Goal: Task Accomplishment & Management: Manage account settings

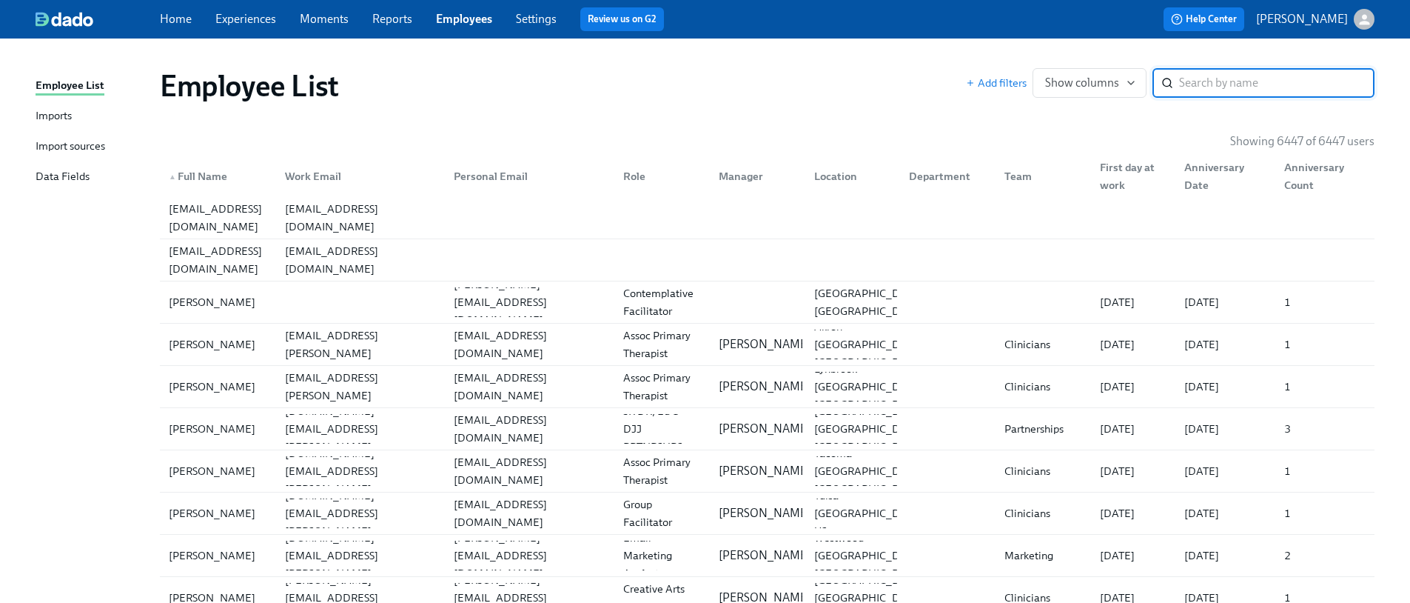
paste input "[PERSON_NAME]"
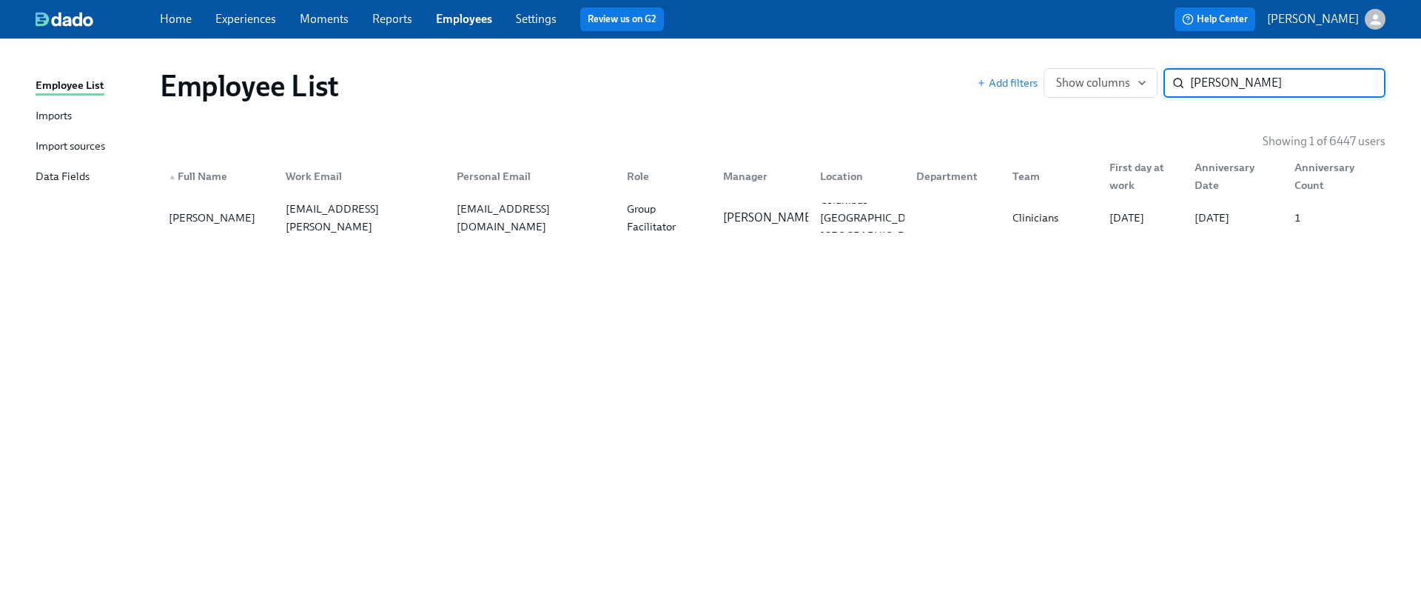
type input "[PERSON_NAME]"
click at [299, 240] on div "Employee List Add filters Show columns [PERSON_NAME] ​ Showing 1 of 6447 users …" at bounding box center [711, 311] width 1350 height 511
click at [322, 212] on div "[PERSON_NAME][EMAIL_ADDRESS][PERSON_NAME][DOMAIN_NAME]" at bounding box center [362, 217] width 164 height 71
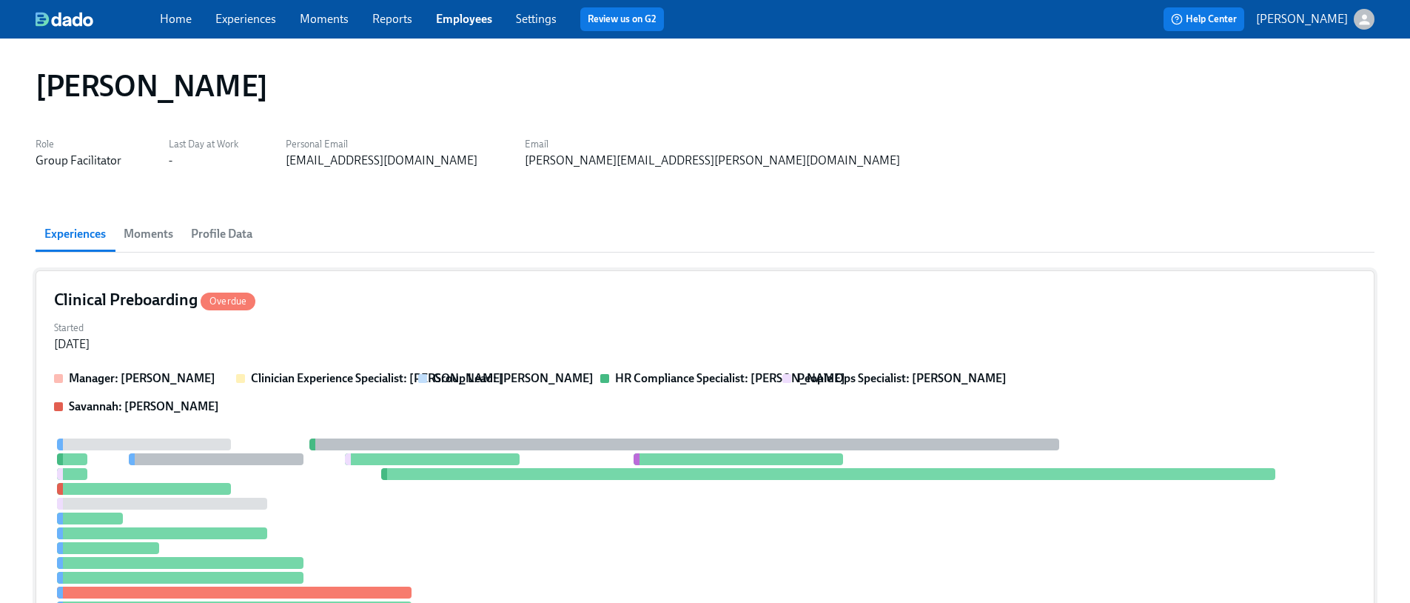
click at [288, 343] on div "Started [DATE]" at bounding box center [705, 335] width 1302 height 36
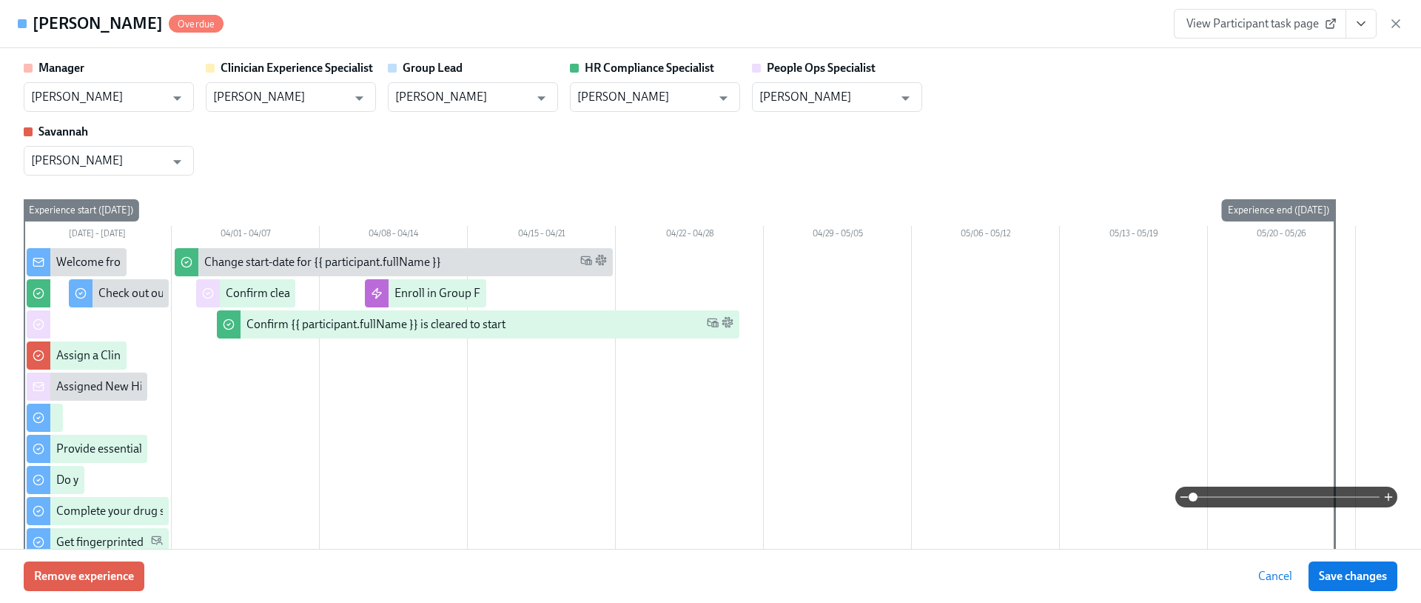
click at [151, 594] on div "Remove experience Cancel Save changes" at bounding box center [710, 576] width 1421 height 54
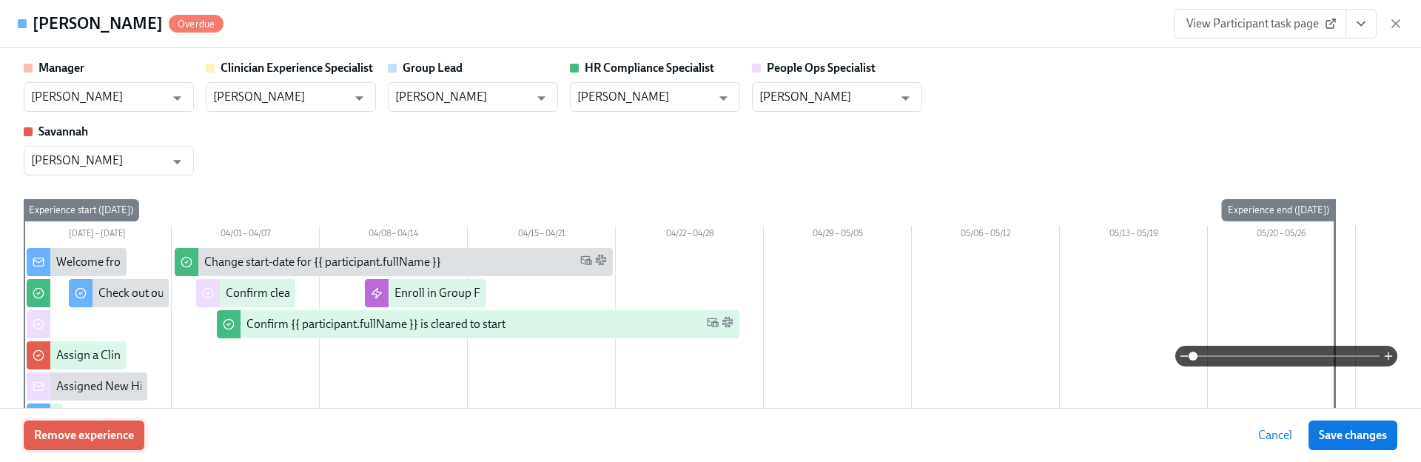
click at [70, 429] on span "Remove experience" at bounding box center [84, 435] width 100 height 15
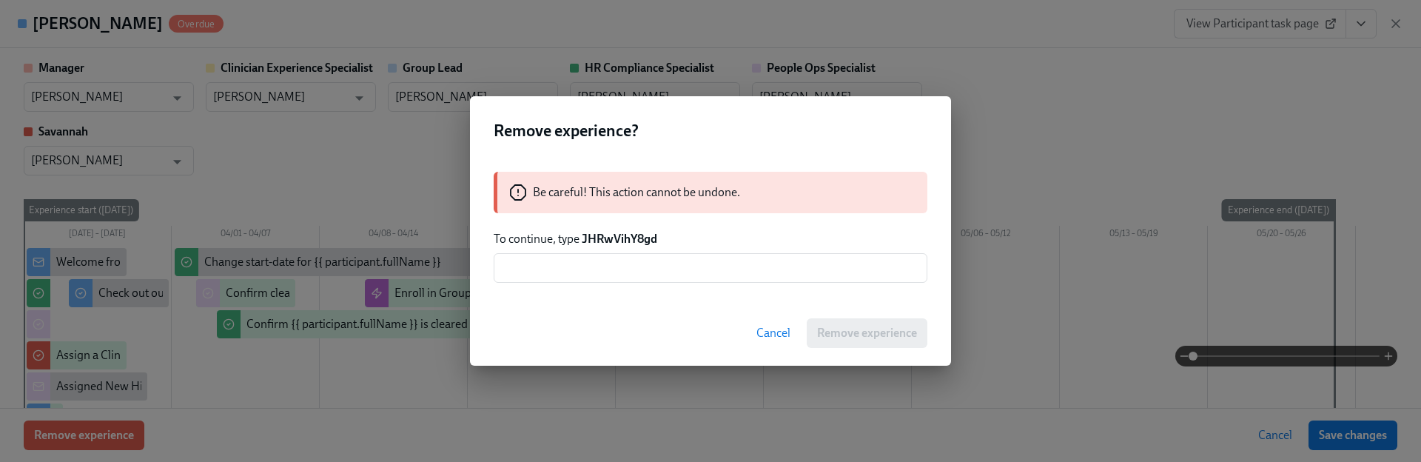
click at [628, 246] on p "To continue, type JHRwVihY8gd" at bounding box center [711, 239] width 434 height 16
copy strong "JHRwVihY8gd"
click at [641, 264] on input "text" at bounding box center [711, 268] width 434 height 30
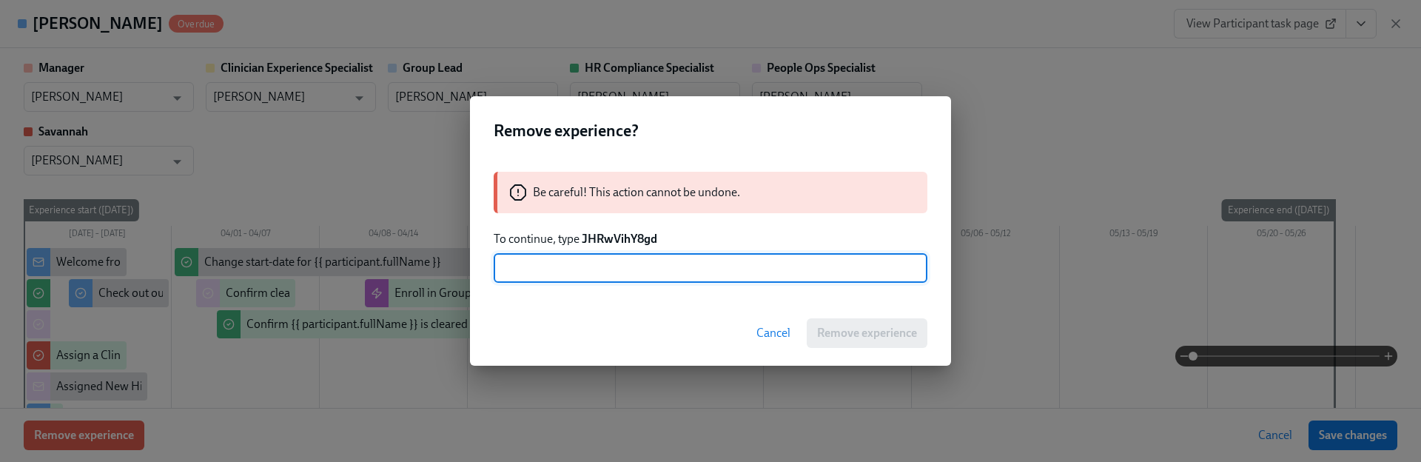
paste input "JHRwVihY8gd"
type input "JHRwVihY8gd"
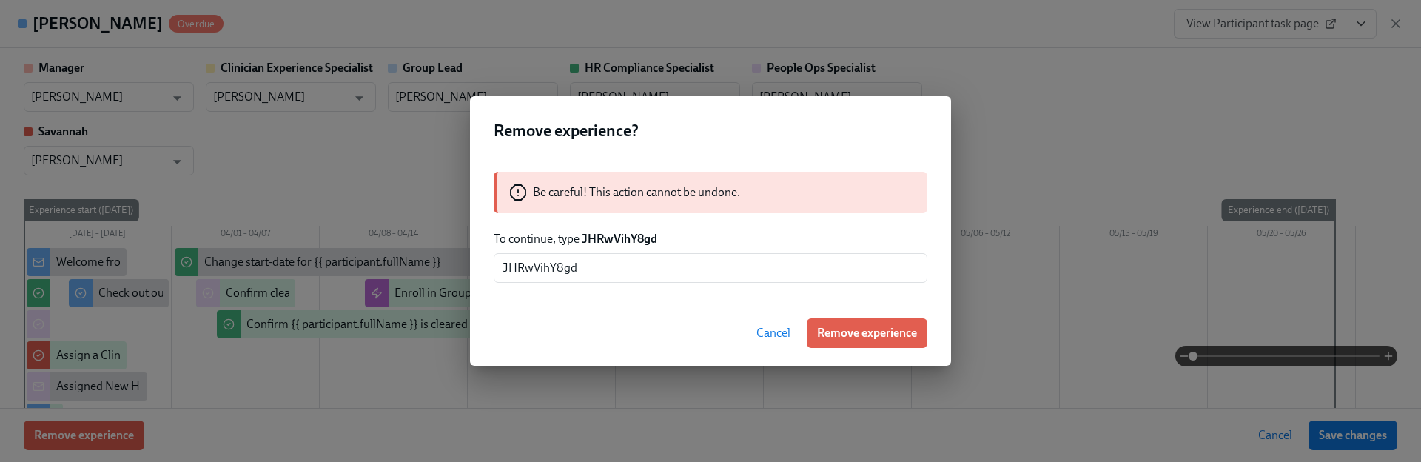
drag, startPoint x: 838, startPoint y: 328, endPoint x: 747, endPoint y: 308, distance: 93.2
click at [839, 328] on span "Remove experience" at bounding box center [867, 333] width 100 height 15
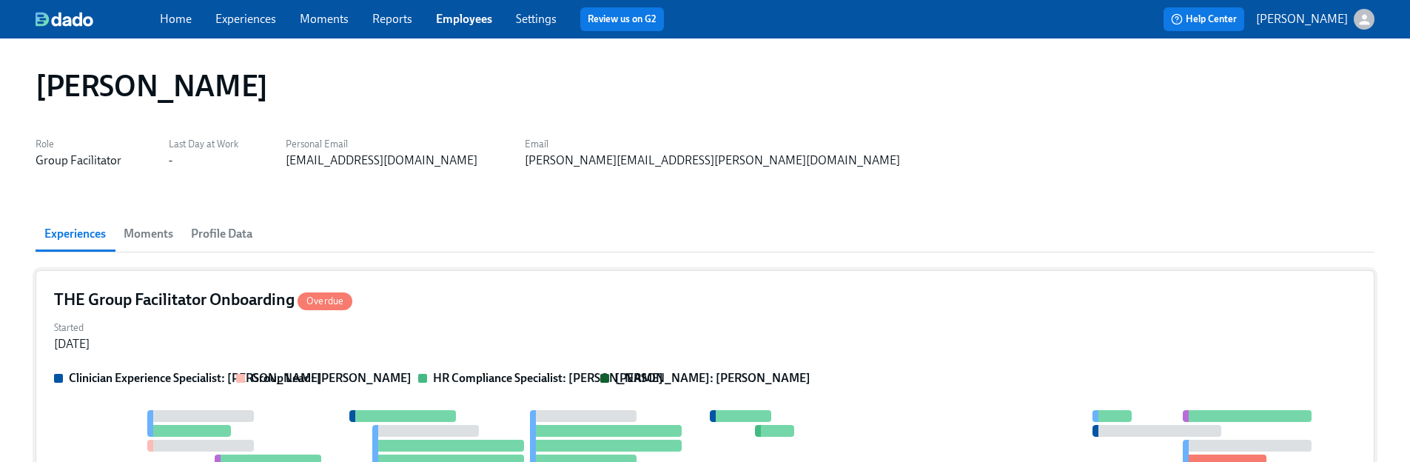
click at [361, 341] on div "Started [DATE]" at bounding box center [705, 335] width 1302 height 36
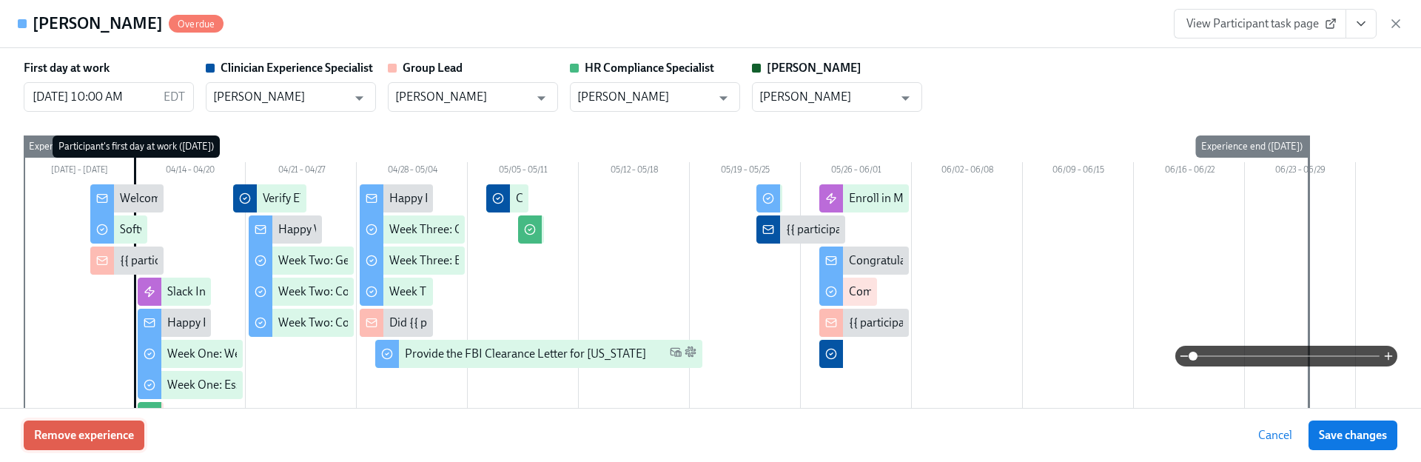
click at [76, 436] on span "Remove experience" at bounding box center [84, 435] width 100 height 15
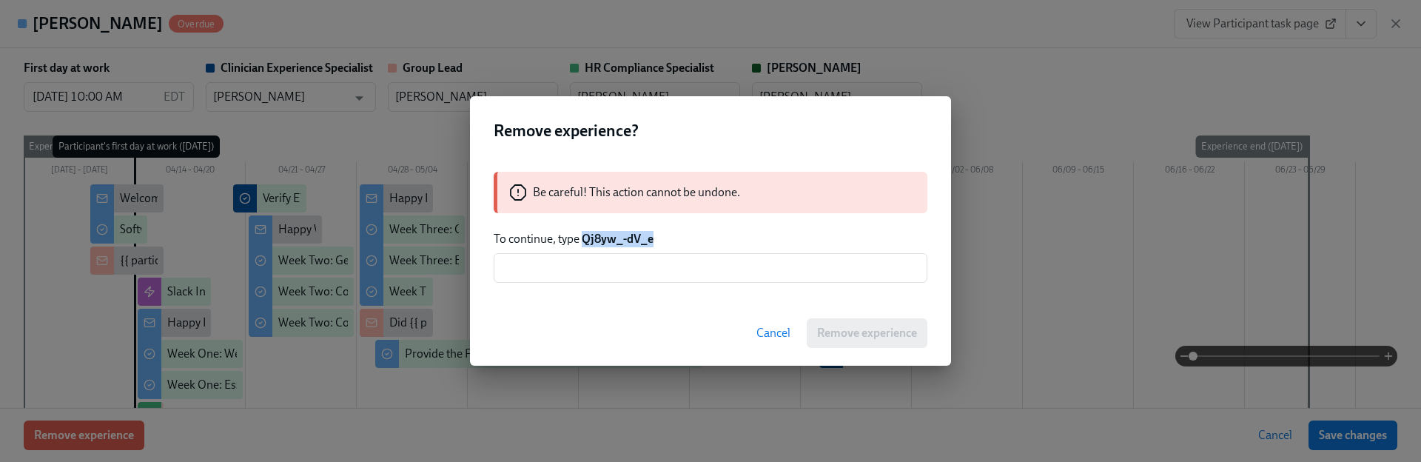
drag, startPoint x: 672, startPoint y: 244, endPoint x: 582, endPoint y: 239, distance: 90.4
click at [582, 239] on p "To continue, type Qj8yw_-dV_e" at bounding box center [711, 239] width 434 height 16
copy strong "Qj8yw_-dV_e"
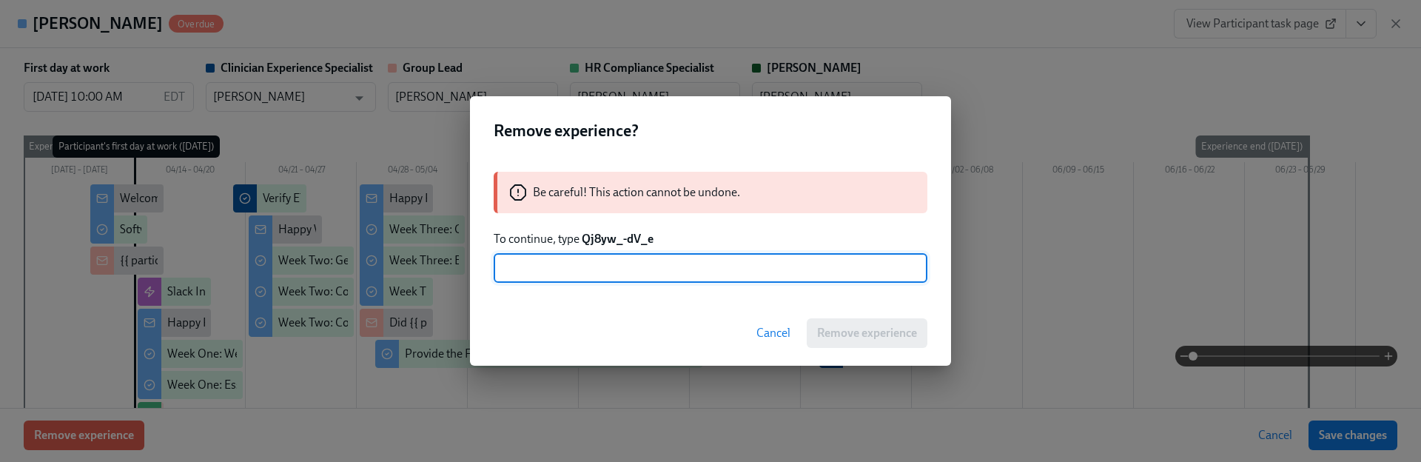
click at [604, 264] on input "text" at bounding box center [711, 268] width 434 height 30
paste input "Qj8yw_-dV_e"
type input "Qj8yw_-dV_e"
click at [832, 321] on button "Remove experience" at bounding box center [867, 333] width 121 height 30
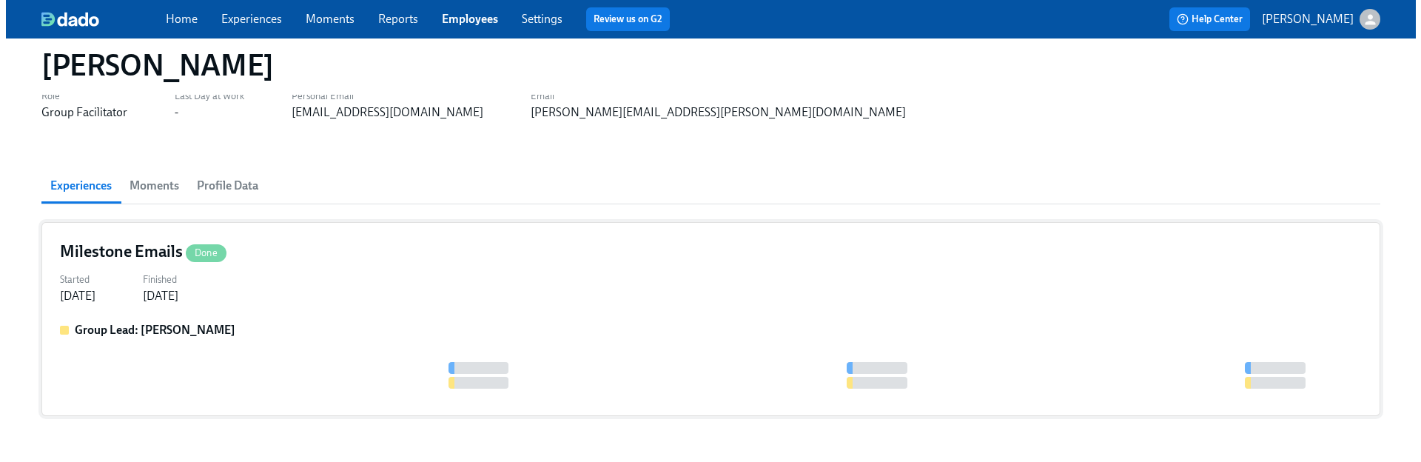
scroll to position [103, 0]
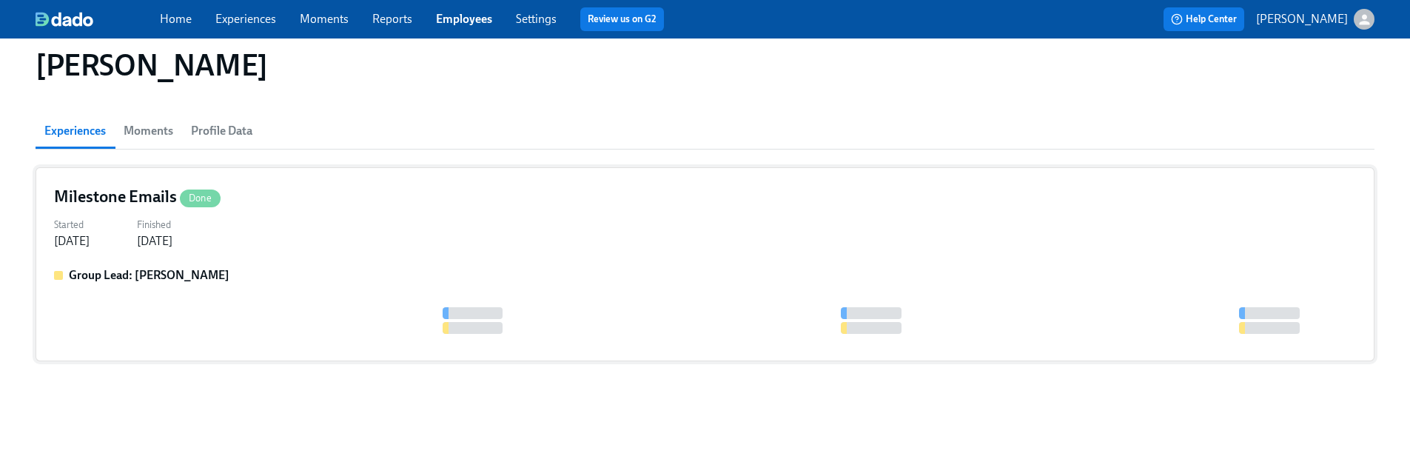
click at [343, 273] on div "Group Lead: [PERSON_NAME]" at bounding box center [705, 275] width 1302 height 16
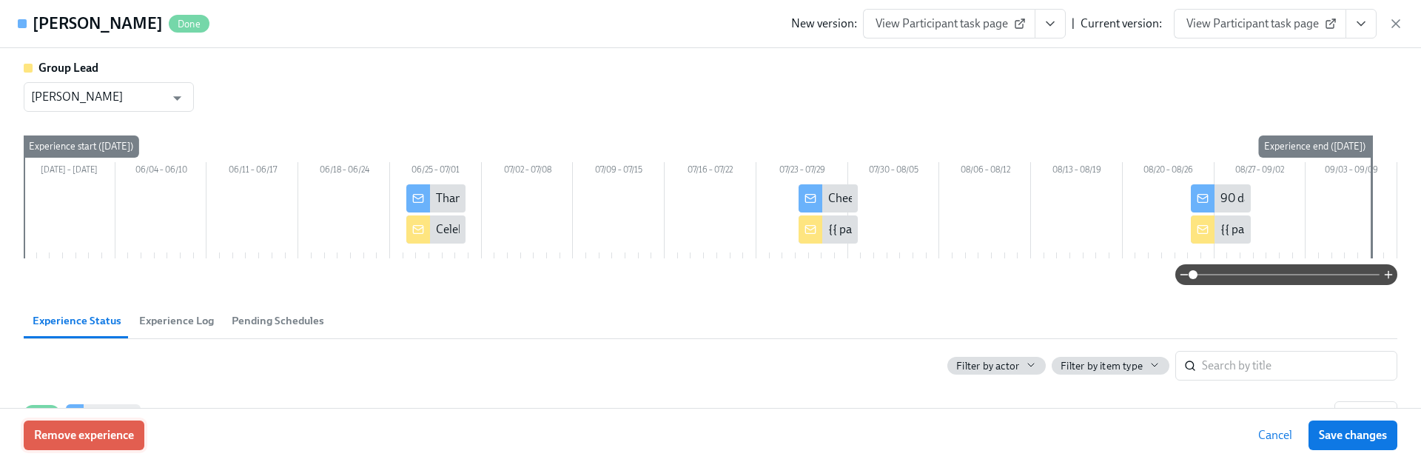
click at [138, 438] on button "Remove experience" at bounding box center [84, 435] width 121 height 30
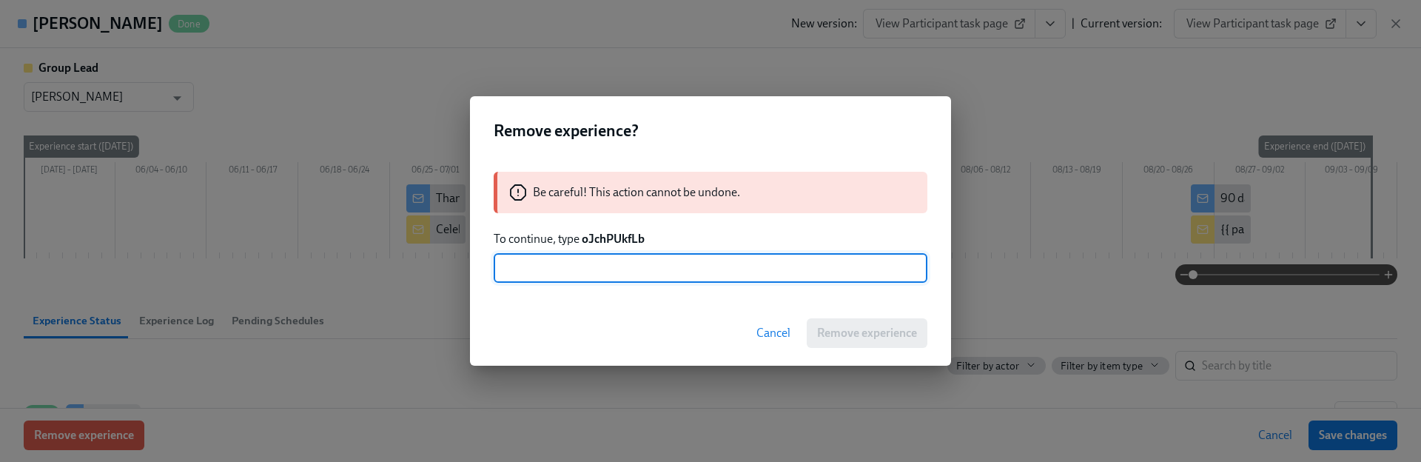
click at [614, 241] on strong "oJchPUkfLb" at bounding box center [613, 239] width 63 height 14
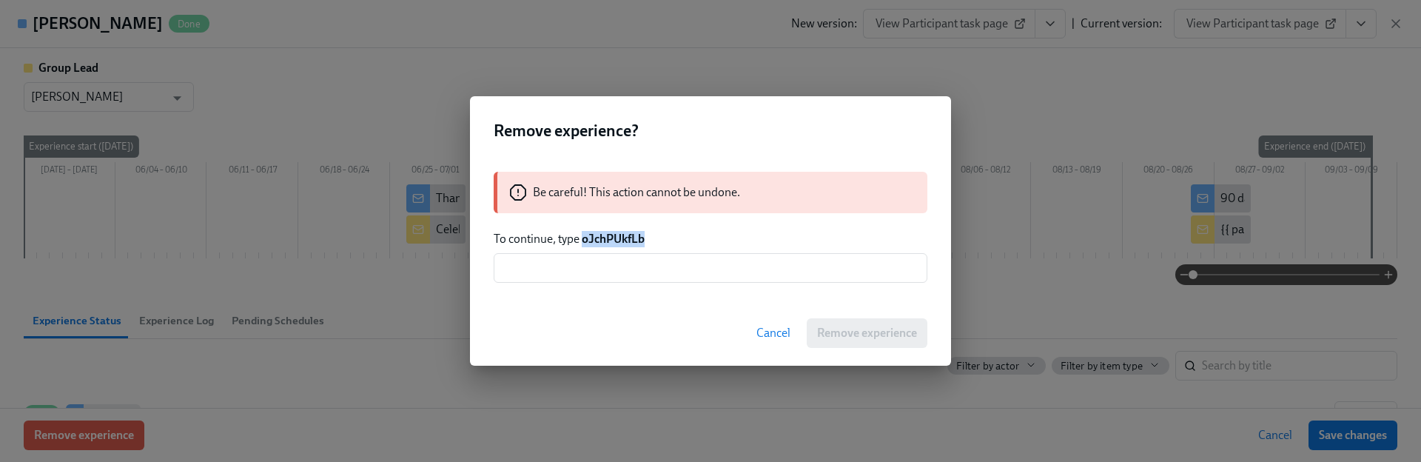
click at [614, 241] on strong "oJchPUkfLb" at bounding box center [613, 239] width 63 height 14
copy strong "oJchPUkfLb"
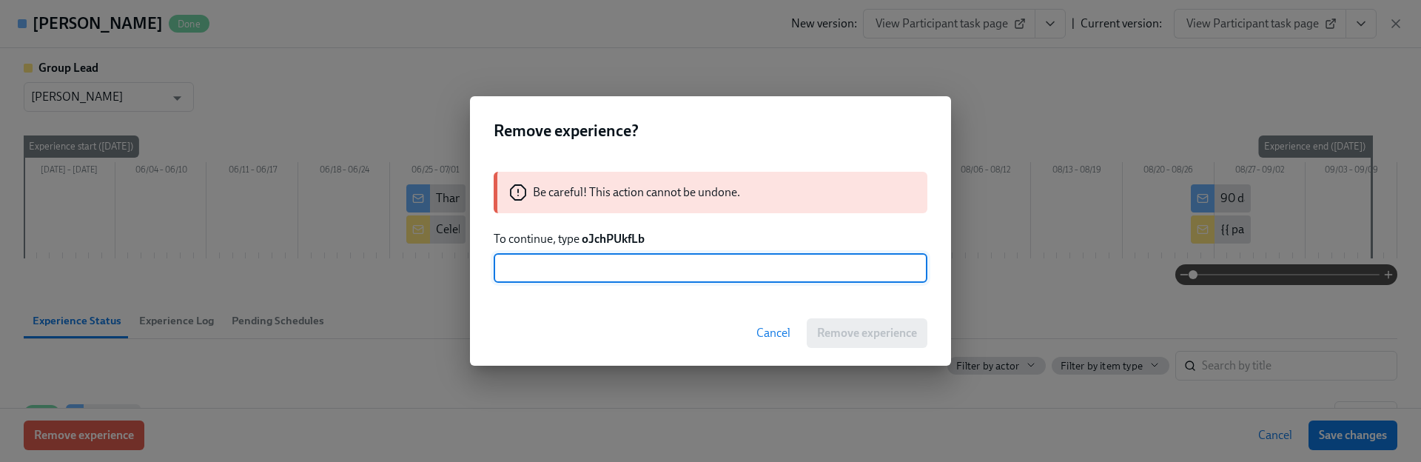
click at [670, 255] on input "text" at bounding box center [711, 268] width 434 height 30
paste input "oJchPUkfLb"
type input "oJchPUkfLb"
click at [899, 336] on span "Remove experience" at bounding box center [867, 333] width 100 height 15
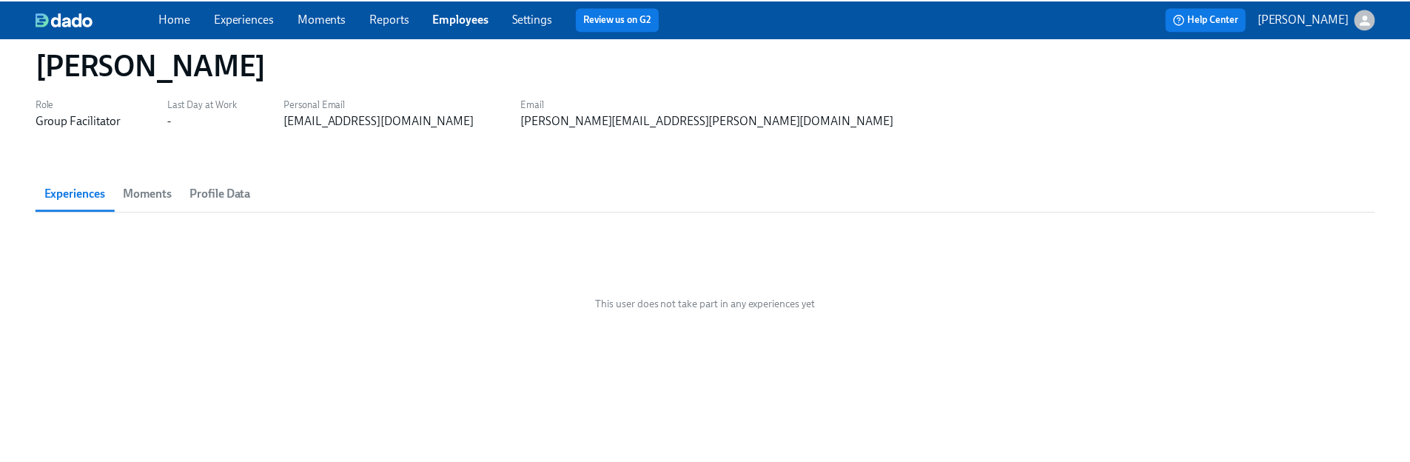
scroll to position [39, 0]
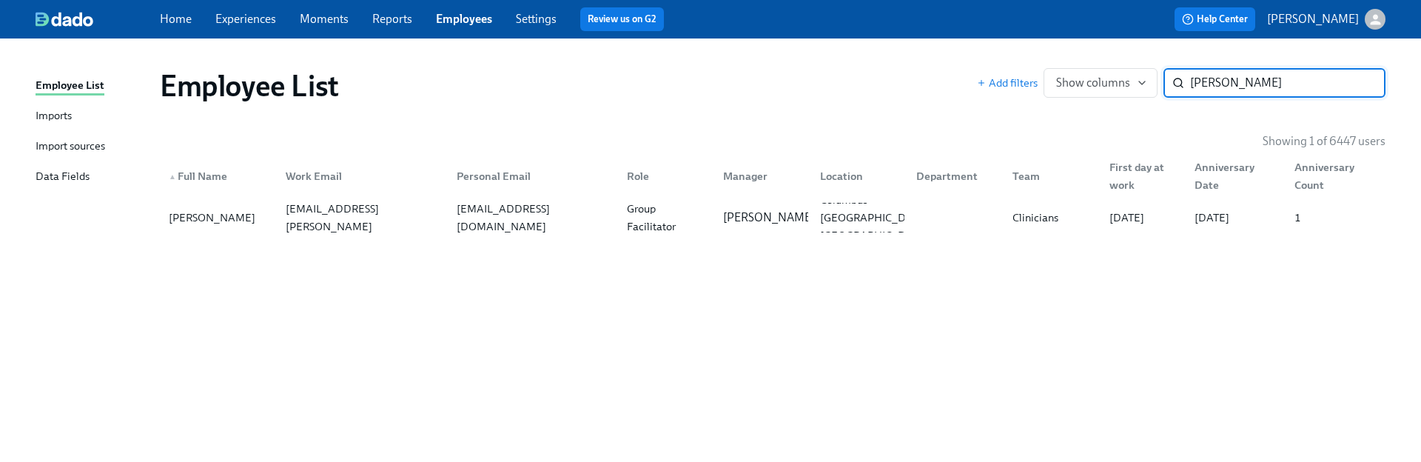
paste input "[PERSON_NAME]"
type input "[PERSON_NAME]"
click at [356, 233] on div "[PERSON_NAME] [EMAIL_ADDRESS][PERSON_NAME][DOMAIN_NAME] [DOMAIN_NAME][EMAIL_ADD…" at bounding box center [773, 217] width 1226 height 41
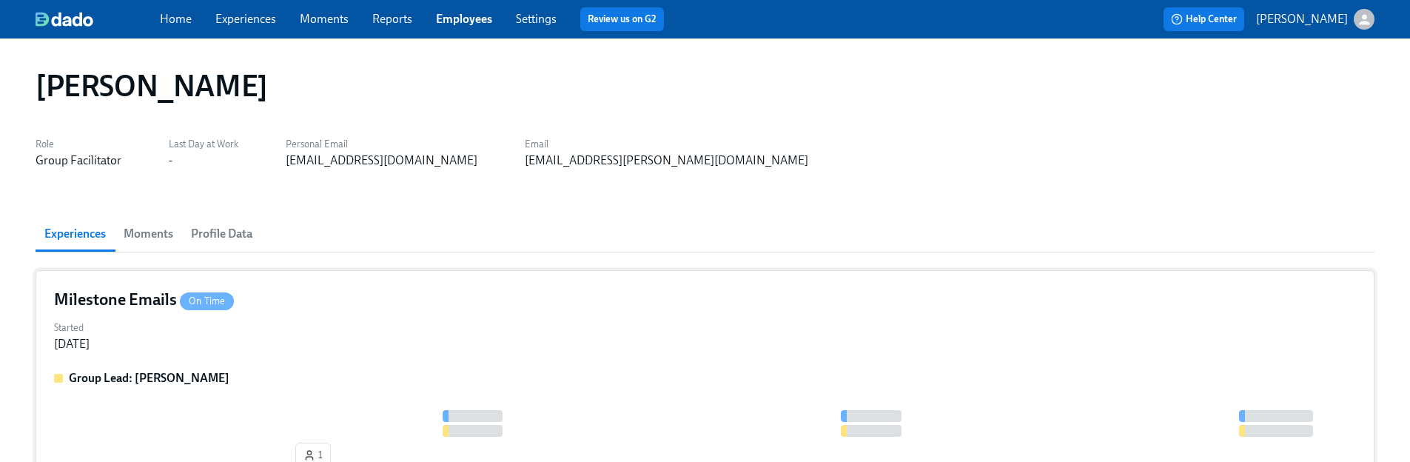
click at [155, 355] on div "Milestone Emails On Time Started [DATE] Group Lead: [PERSON_NAME] 1" at bounding box center [705, 381] width 1339 height 222
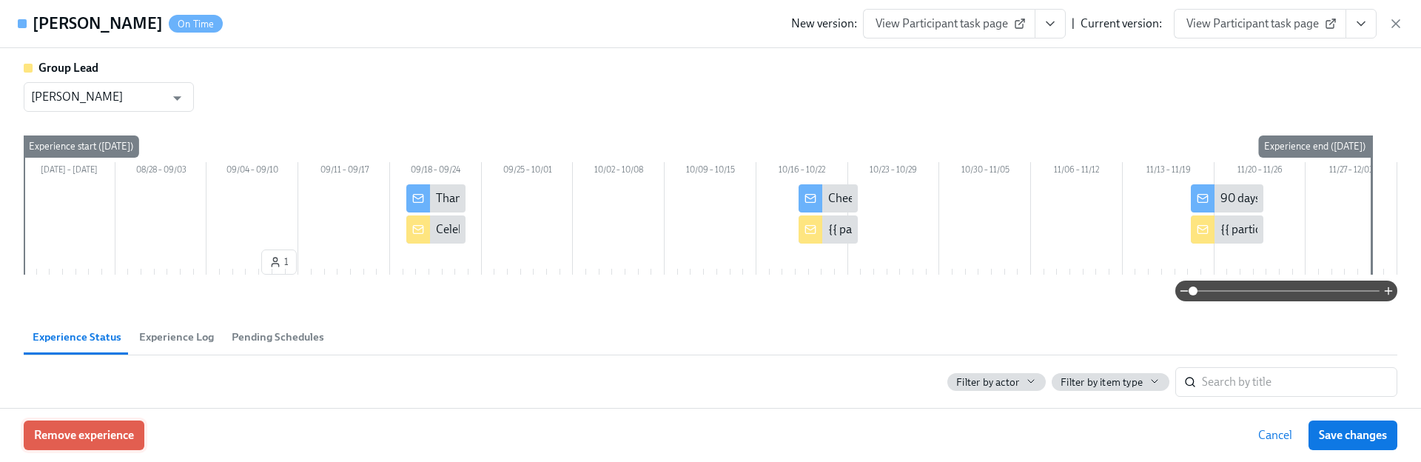
click at [90, 433] on span "Remove experience" at bounding box center [84, 435] width 100 height 15
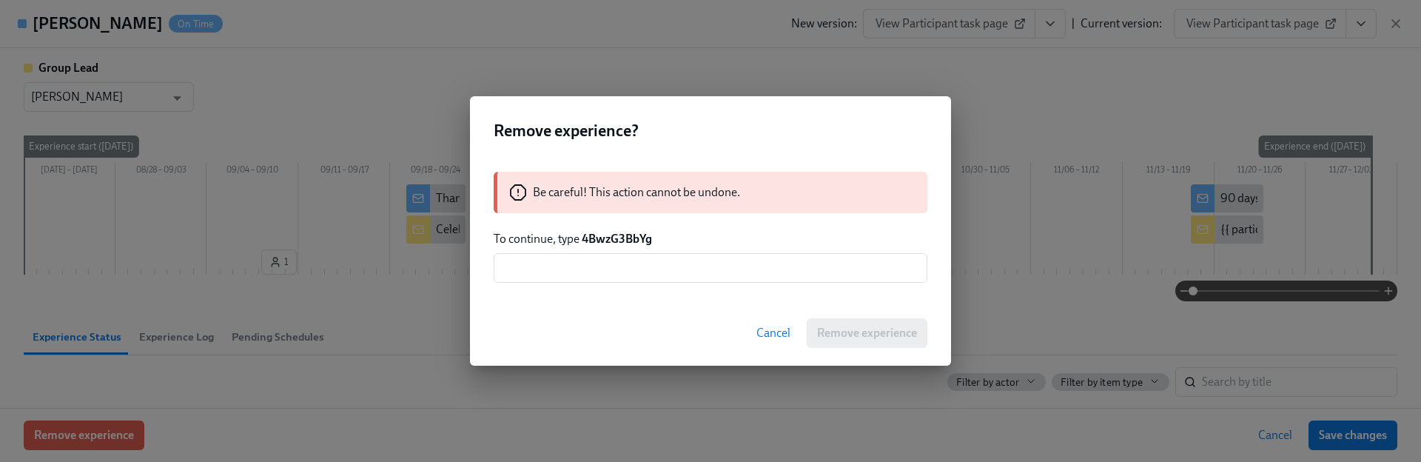
click at [611, 239] on strong "4BwzG3BbYg" at bounding box center [617, 239] width 70 height 14
copy strong "4BwzG3BbYg"
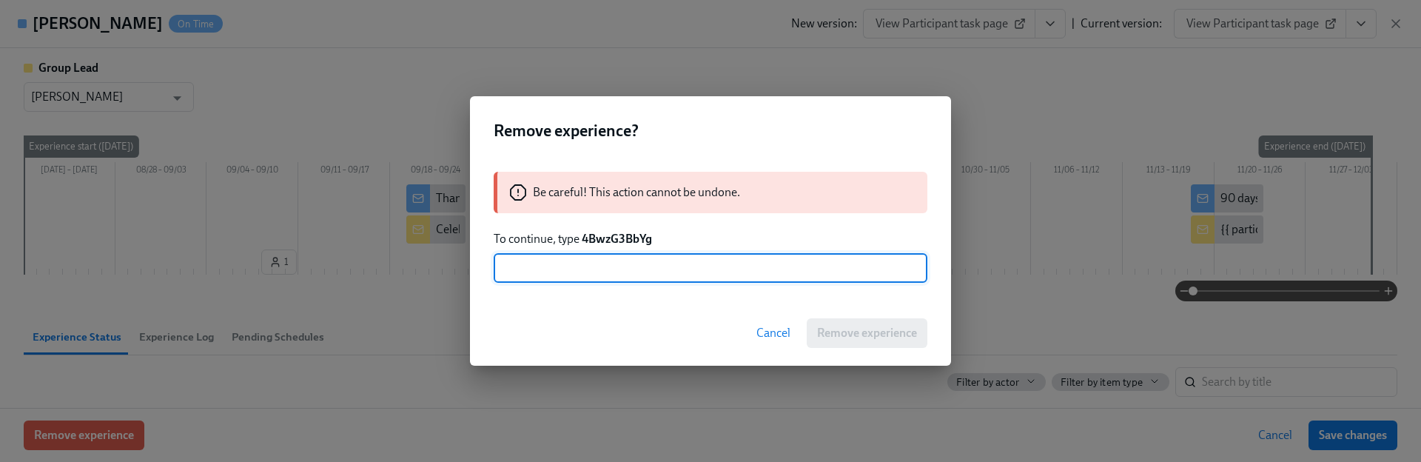
click at [623, 264] on input "text" at bounding box center [711, 268] width 434 height 30
paste input "4BwzG3BbYg"
type input "4BwzG3BbYg"
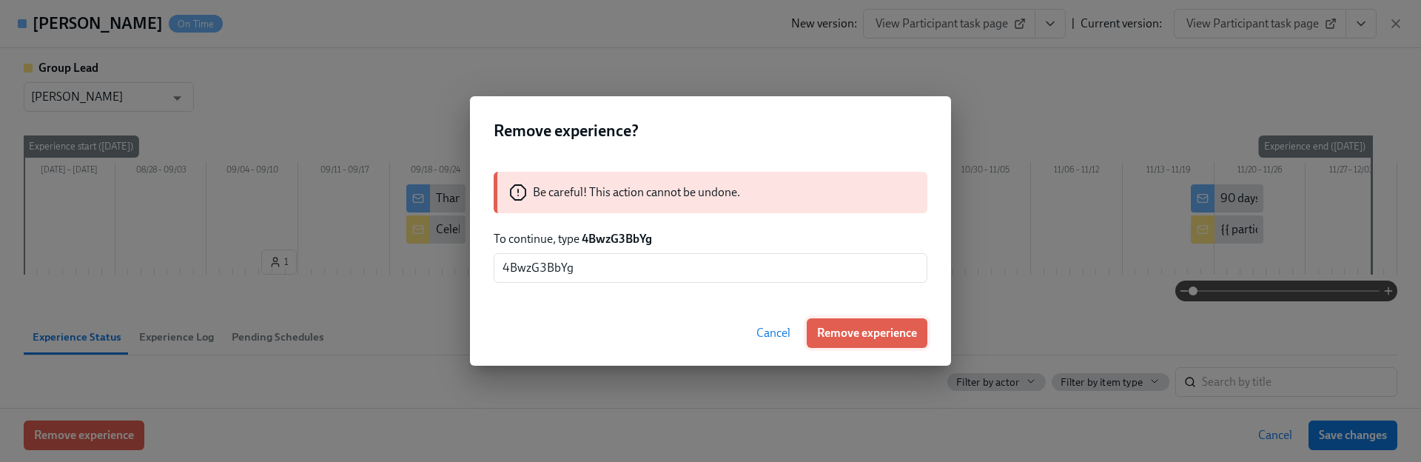
click at [854, 331] on span "Remove experience" at bounding box center [867, 333] width 100 height 15
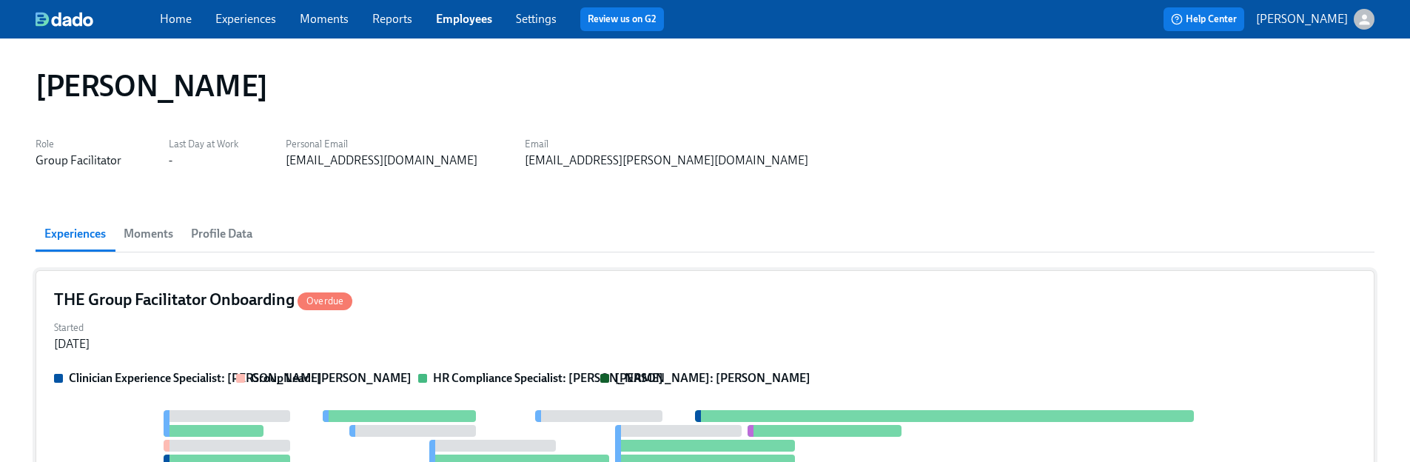
click at [537, 361] on div "THE Group Facilitator Onboarding Overdue Started [DATE] Clinician Experience Sp…" at bounding box center [705, 447] width 1339 height 355
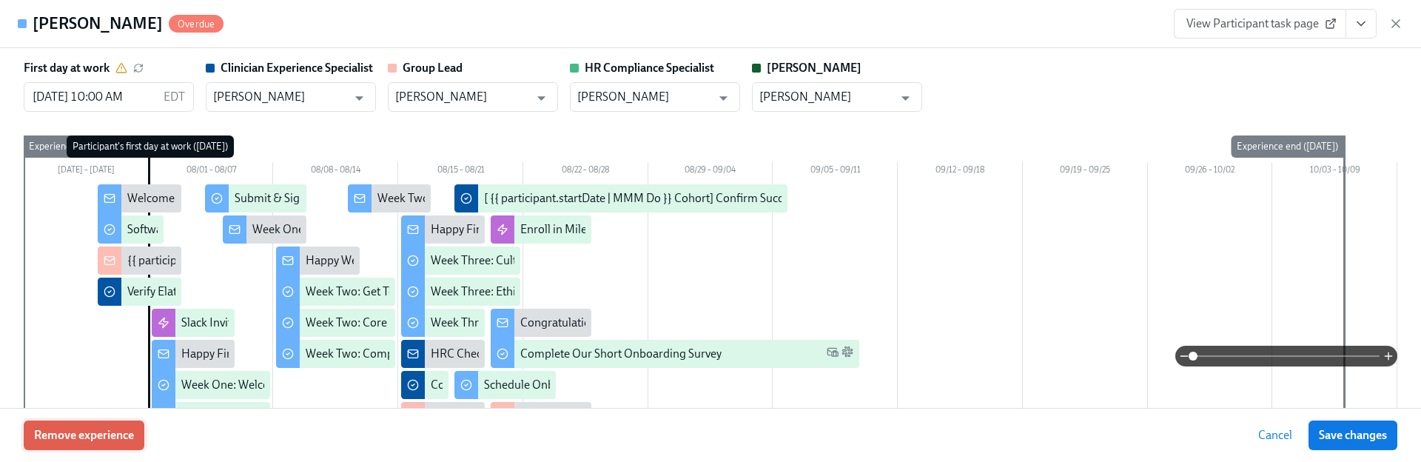
click at [118, 429] on span "Remove experience" at bounding box center [84, 435] width 100 height 15
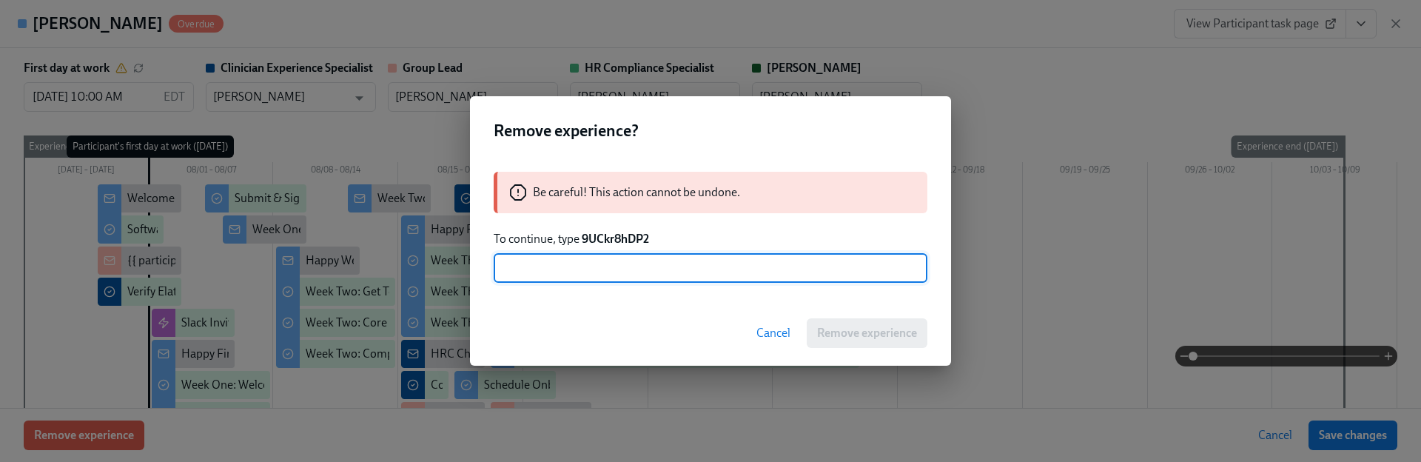
click at [617, 223] on div "Be careful! This action cannot be undone. To continue, type 9UCkr8hDP2 ​" at bounding box center [710, 227] width 481 height 147
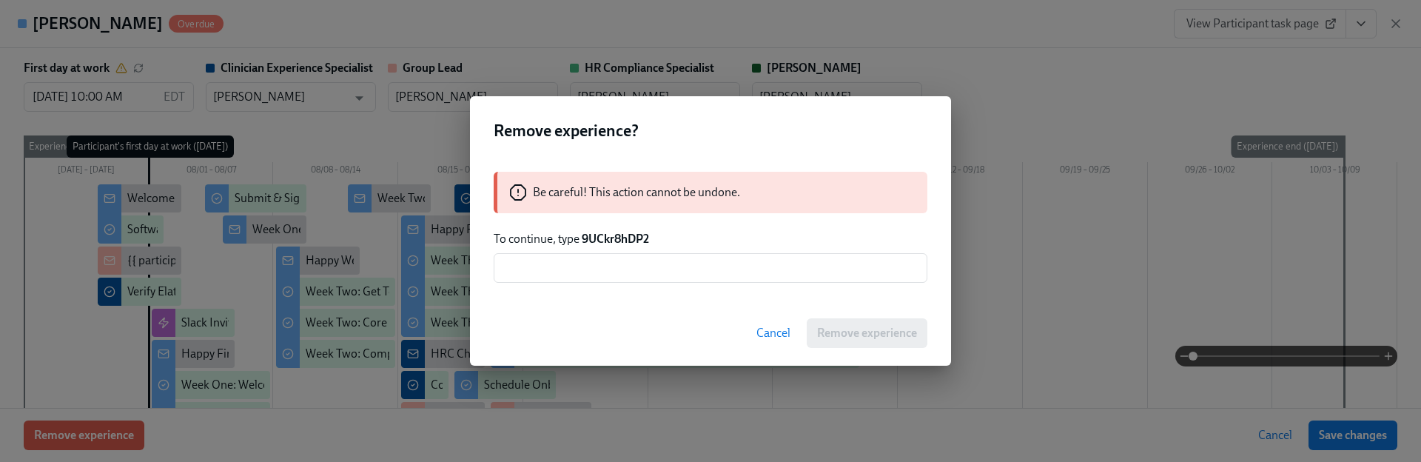
click at [613, 241] on strong "9UCkr8hDP2" at bounding box center [615, 239] width 67 height 14
click at [612, 241] on strong "9UCkr8hDP2" at bounding box center [615, 239] width 67 height 14
copy strong "9UCkr8hDP2"
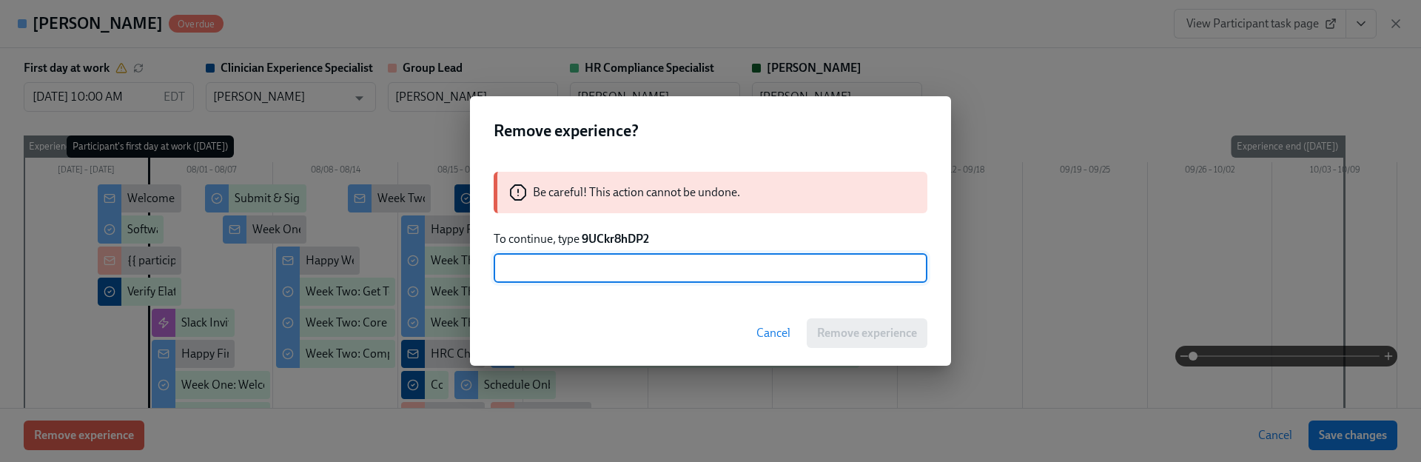
click at [610, 265] on input "text" at bounding box center [711, 268] width 434 height 30
paste input "9UCkr8hDP2"
type input "9UCkr8hDP2"
click at [853, 332] on span "Remove experience" at bounding box center [867, 333] width 100 height 15
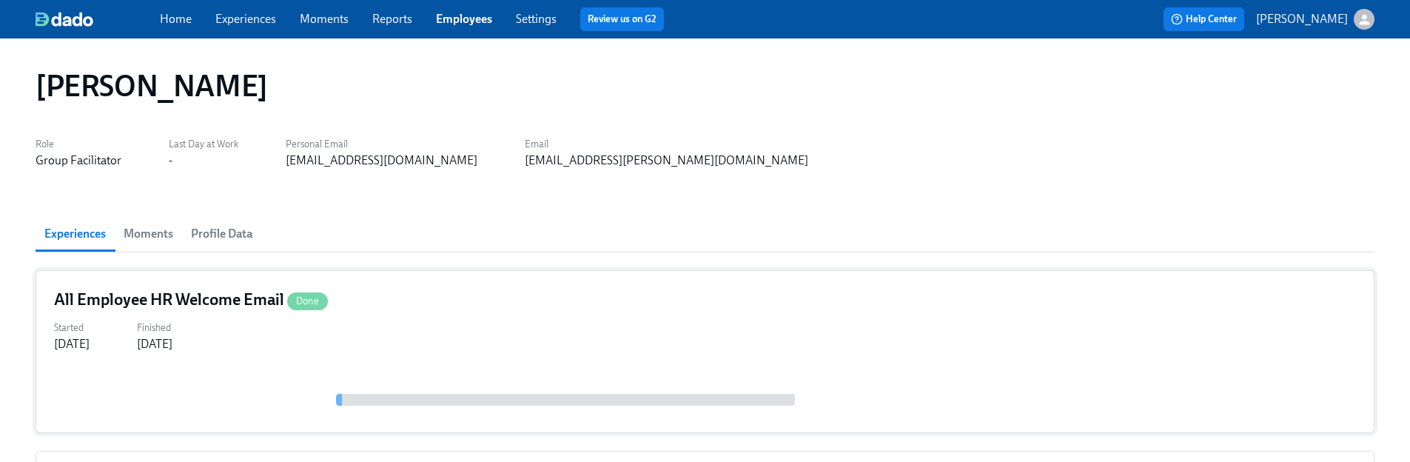
click at [355, 364] on div "All Employee HR Welcome Email Done Started [DATE] Finished [DATE]" at bounding box center [705, 351] width 1339 height 163
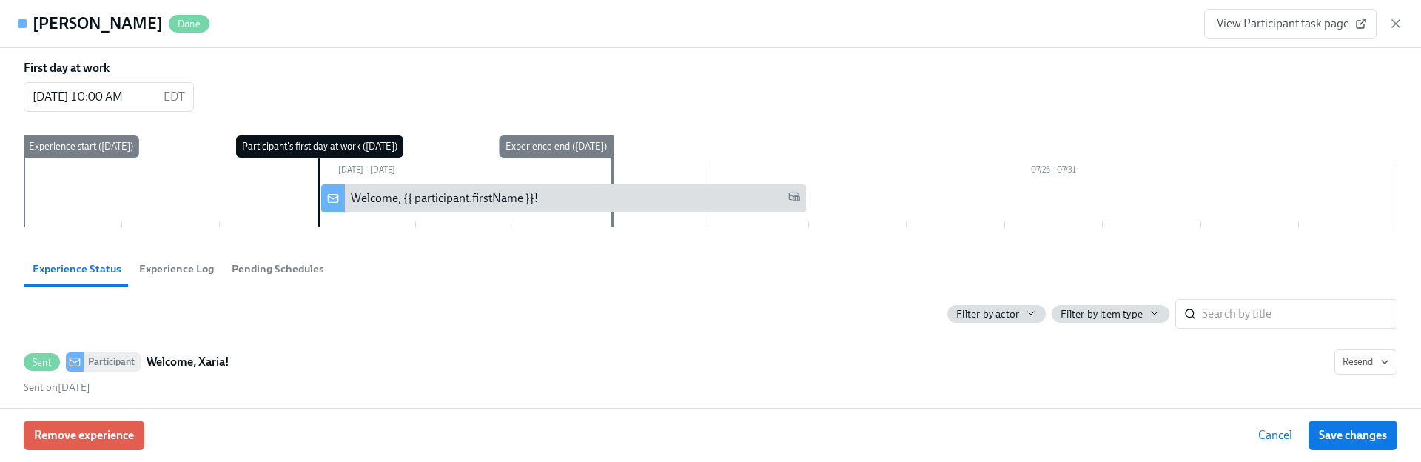
click at [1388, 24] on div "View Participant task page" at bounding box center [1303, 24] width 199 height 30
click at [1399, 28] on icon "button" at bounding box center [1396, 23] width 15 height 15
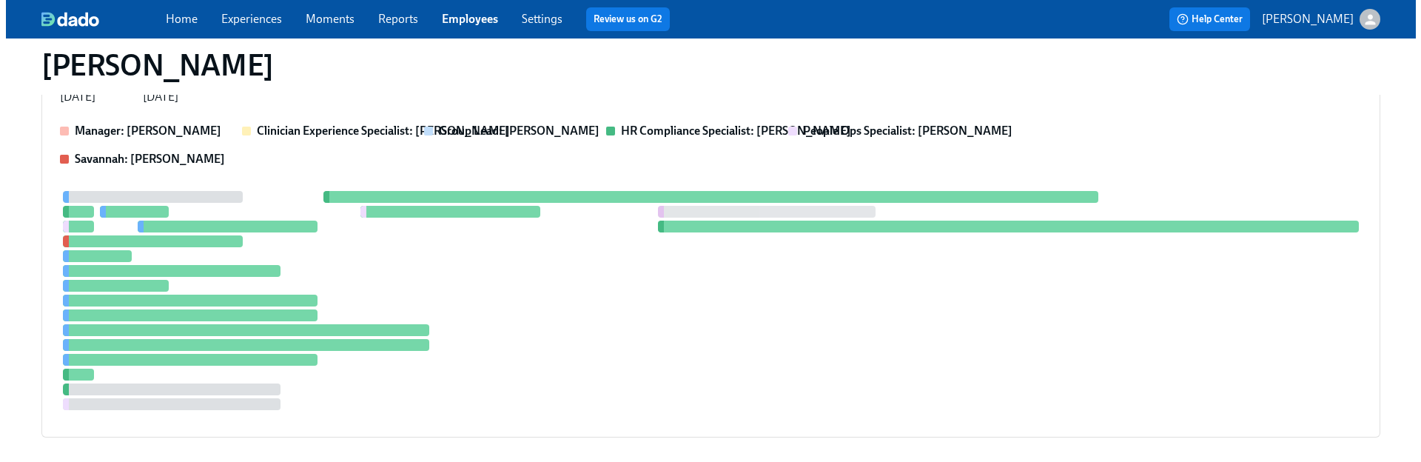
scroll to position [455, 0]
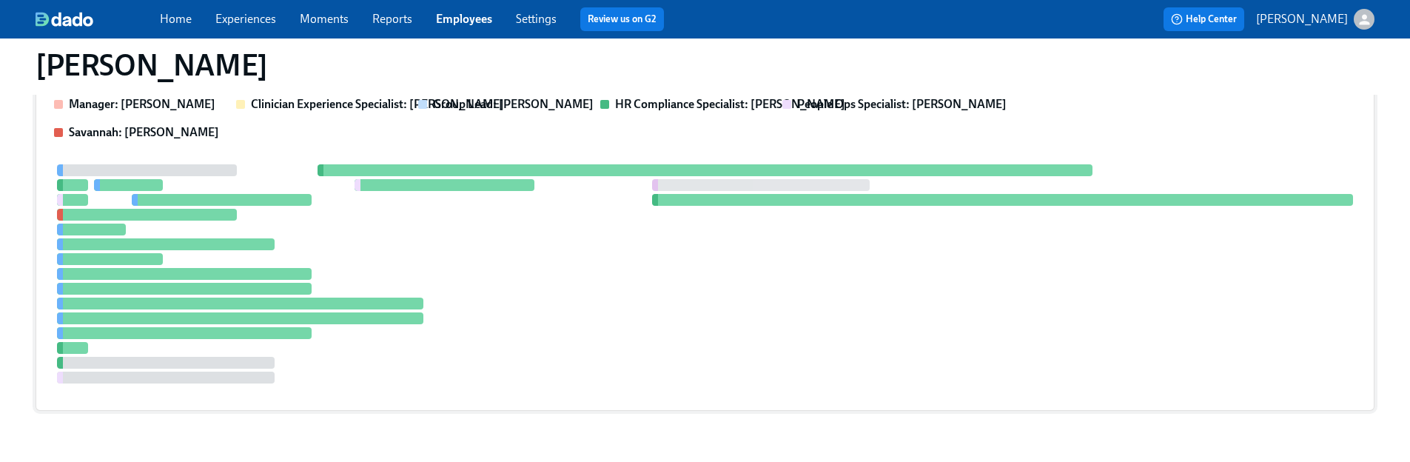
click at [385, 228] on div at bounding box center [705, 273] width 1302 height 219
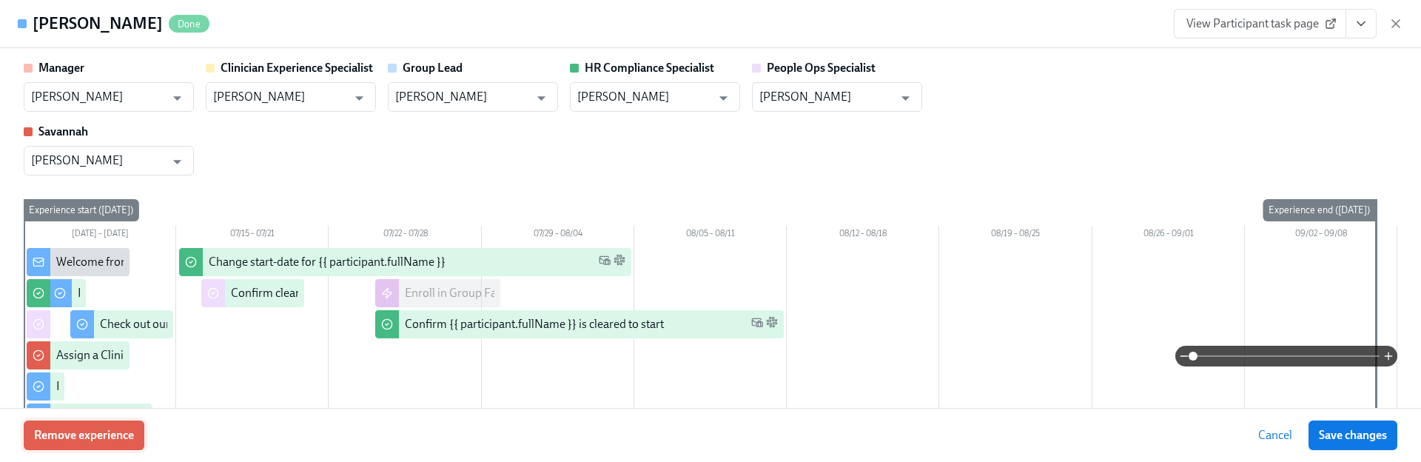
click at [130, 433] on span "Remove experience" at bounding box center [84, 435] width 100 height 15
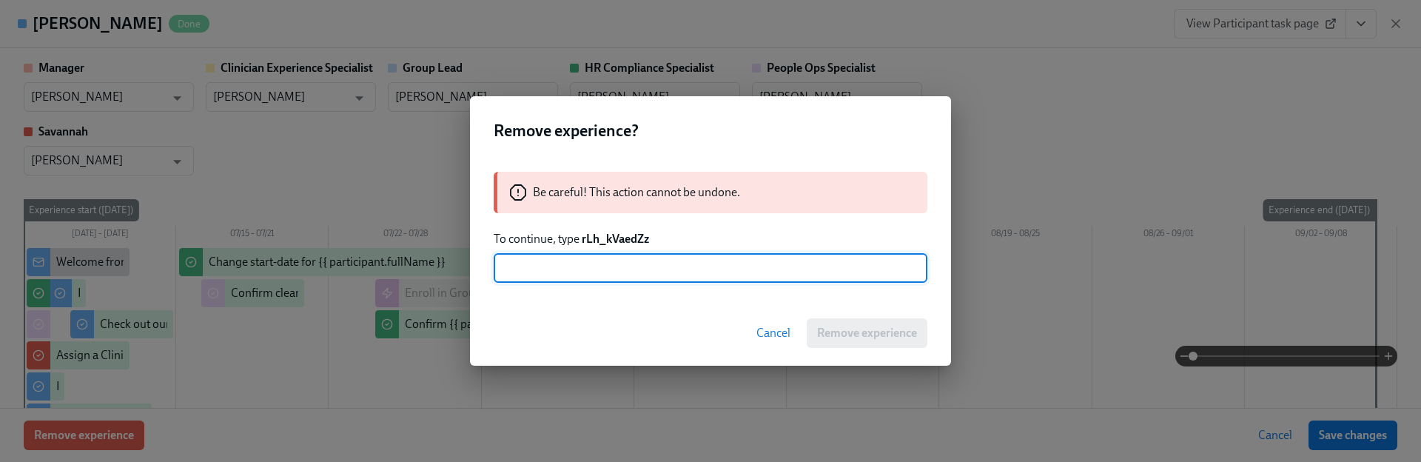
click at [631, 241] on strong "rLh_kVaedZz" at bounding box center [615, 239] width 67 height 14
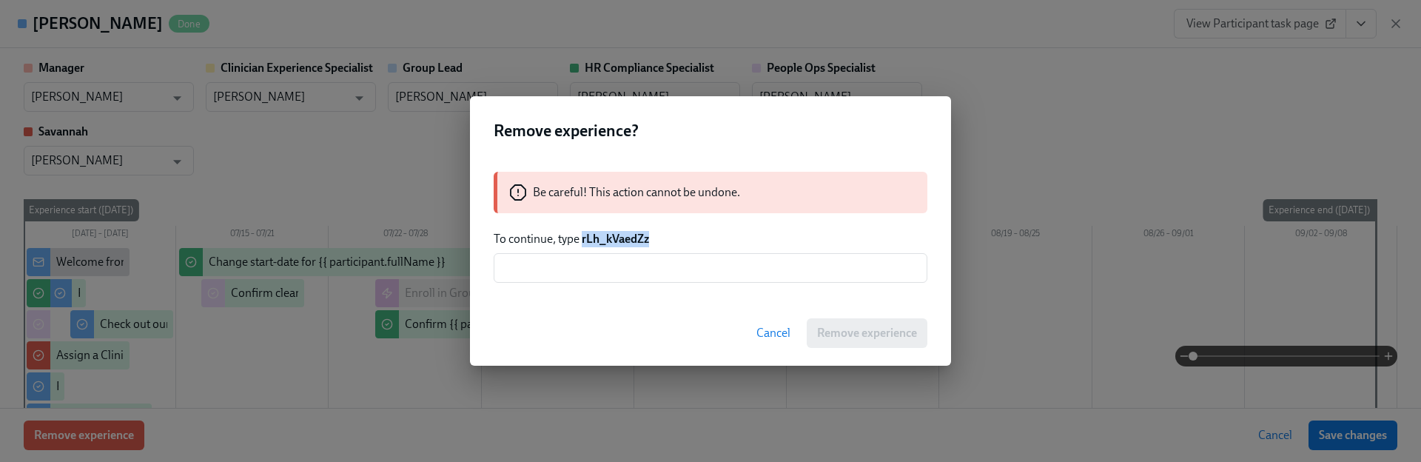
click at [631, 241] on strong "rLh_kVaedZz" at bounding box center [615, 239] width 67 height 14
copy strong "rLh_kVaedZz"
click at [635, 279] on input "text" at bounding box center [711, 268] width 434 height 30
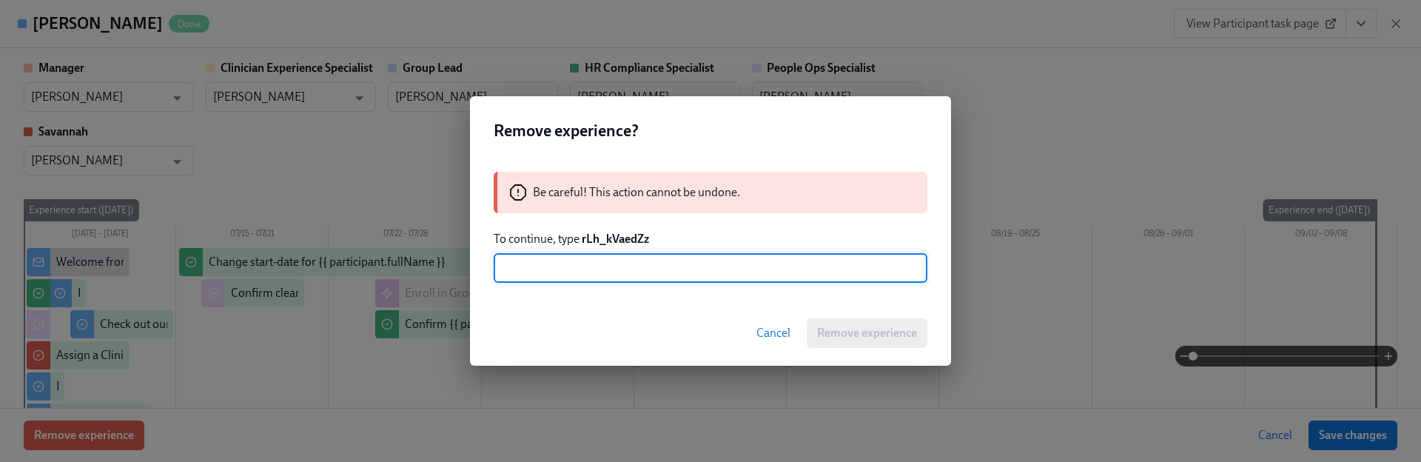
paste input "rLh_kVaedZz"
type input "rLh_kVaedZz"
click at [845, 321] on button "Remove experience" at bounding box center [867, 333] width 121 height 30
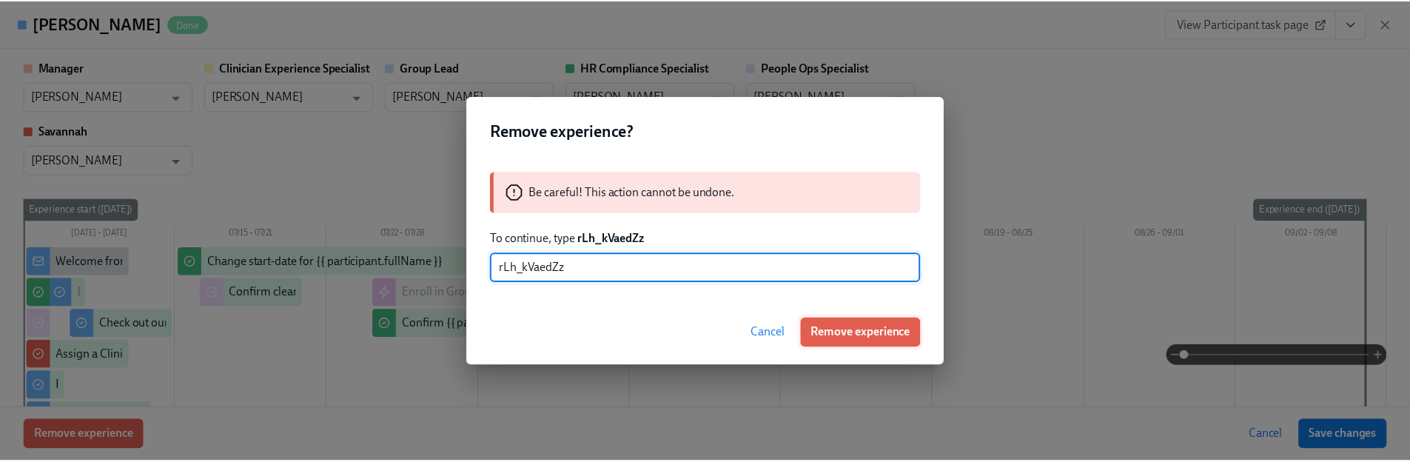
scroll to position [72, 0]
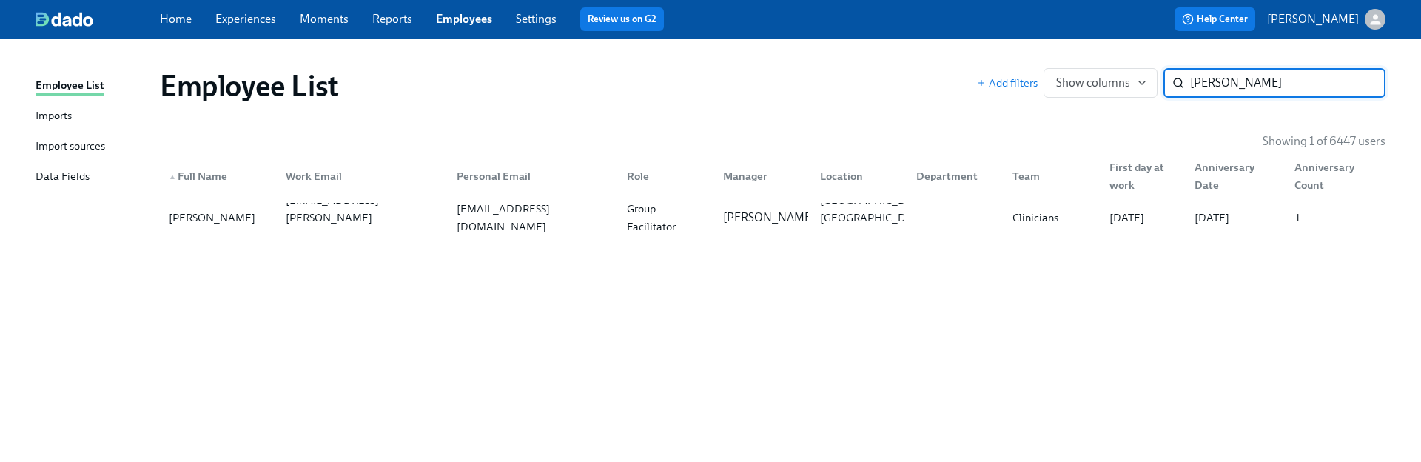
paste input "[PERSON_NAME]"
type input "[PERSON_NAME]"
click at [518, 227] on div "[EMAIL_ADDRESS][DOMAIN_NAME]" at bounding box center [530, 218] width 170 height 30
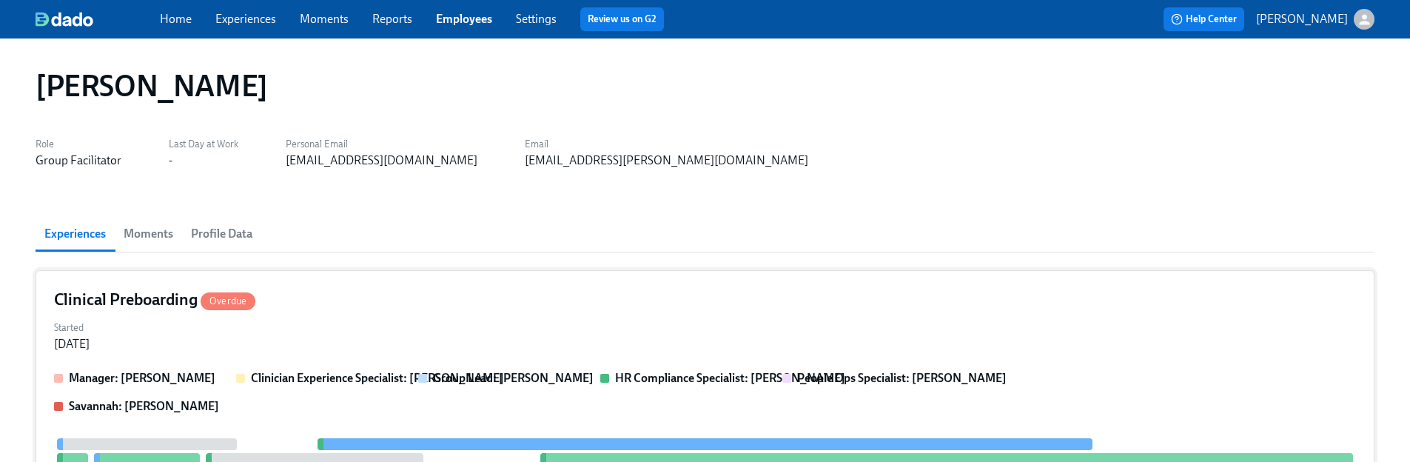
click at [375, 339] on div "Started [DATE]" at bounding box center [705, 335] width 1302 height 36
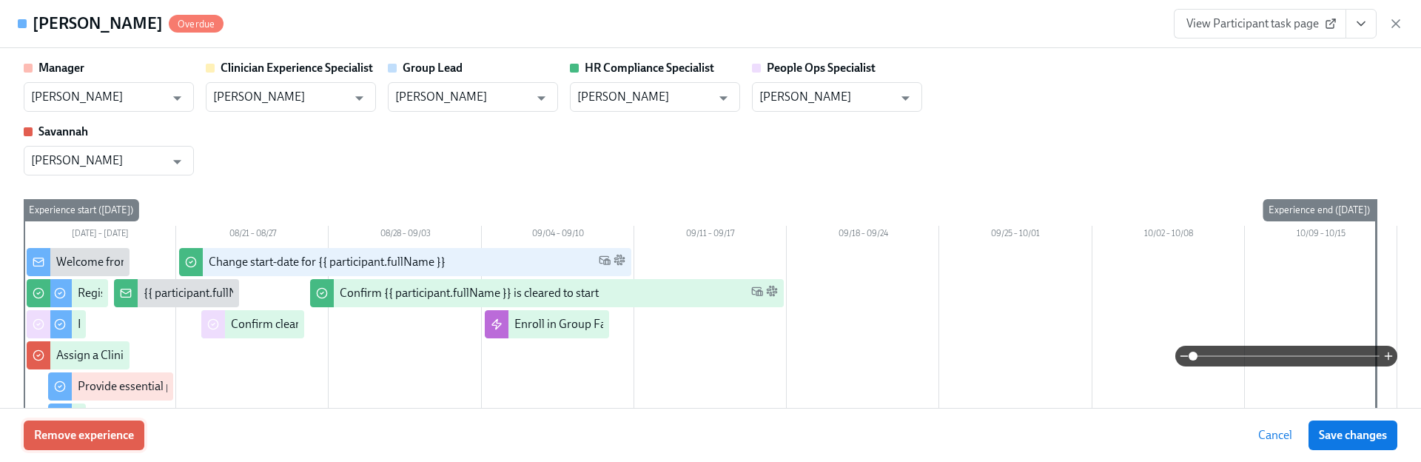
click at [110, 430] on span "Remove experience" at bounding box center [84, 435] width 100 height 15
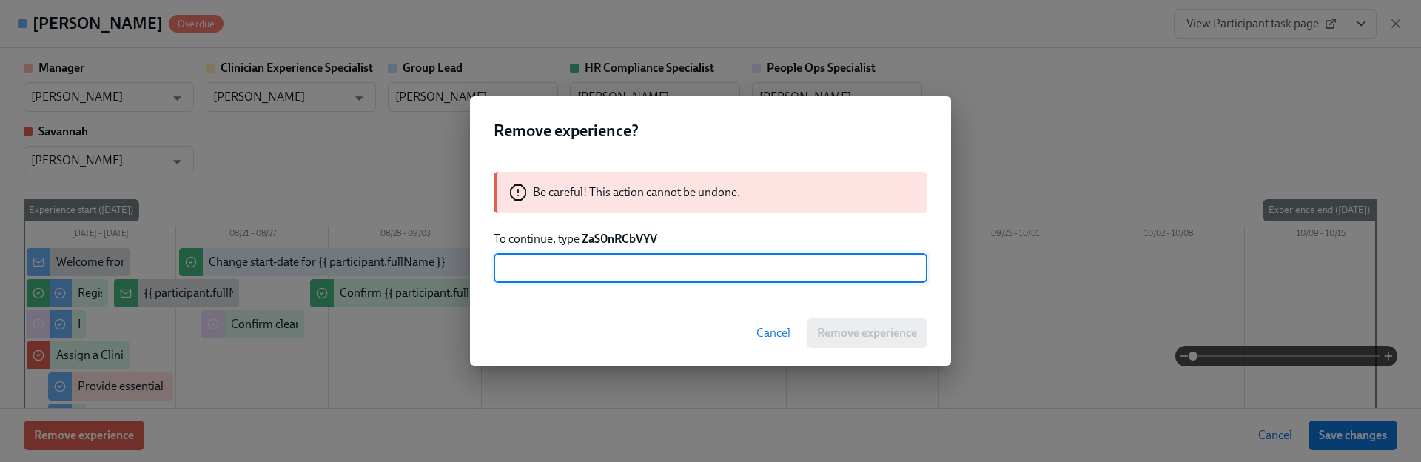
click at [616, 235] on strong "ZaS0nRCbVYV" at bounding box center [620, 239] width 76 height 14
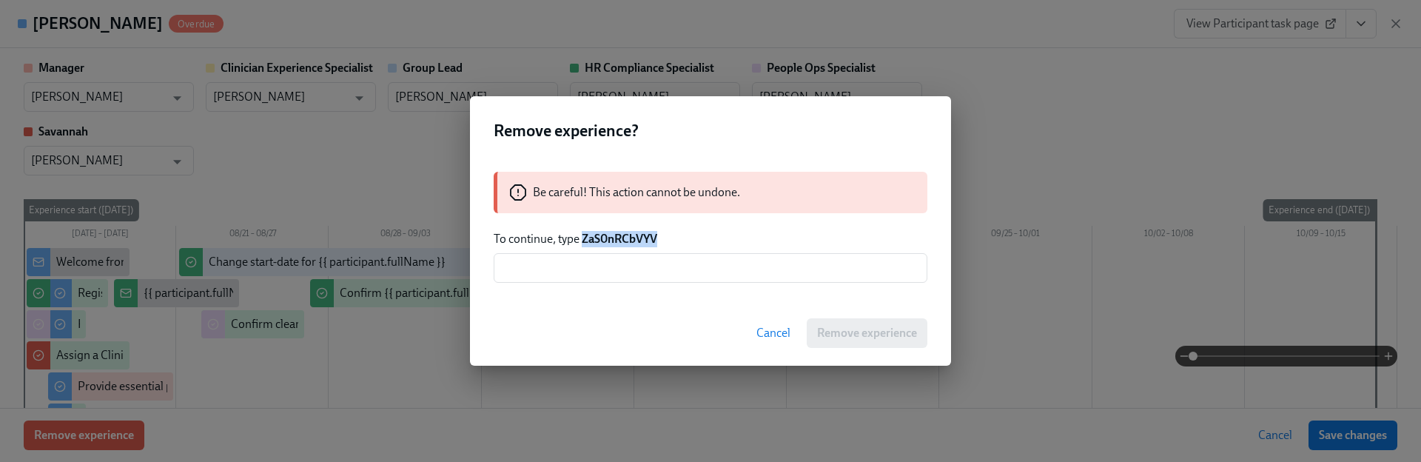
click at [616, 235] on strong "ZaS0nRCbVYV" at bounding box center [620, 239] width 76 height 14
copy strong "ZaS0nRCbVYV"
click at [664, 291] on div "Be careful! This action cannot be undone. To continue, type ZaS0nRCbVYV ​" at bounding box center [710, 227] width 481 height 147
click at [664, 270] on input "text" at bounding box center [711, 268] width 434 height 30
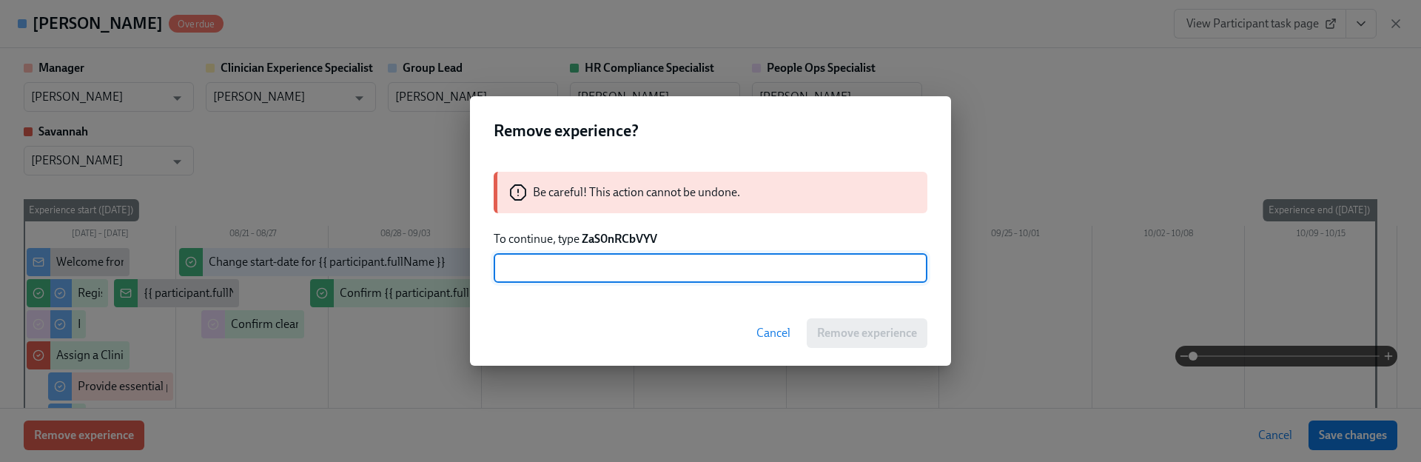
paste input "ZaS0nRCbVYV"
type input "ZaS0nRCbVYV"
click at [842, 335] on span "Remove experience" at bounding box center [867, 333] width 100 height 15
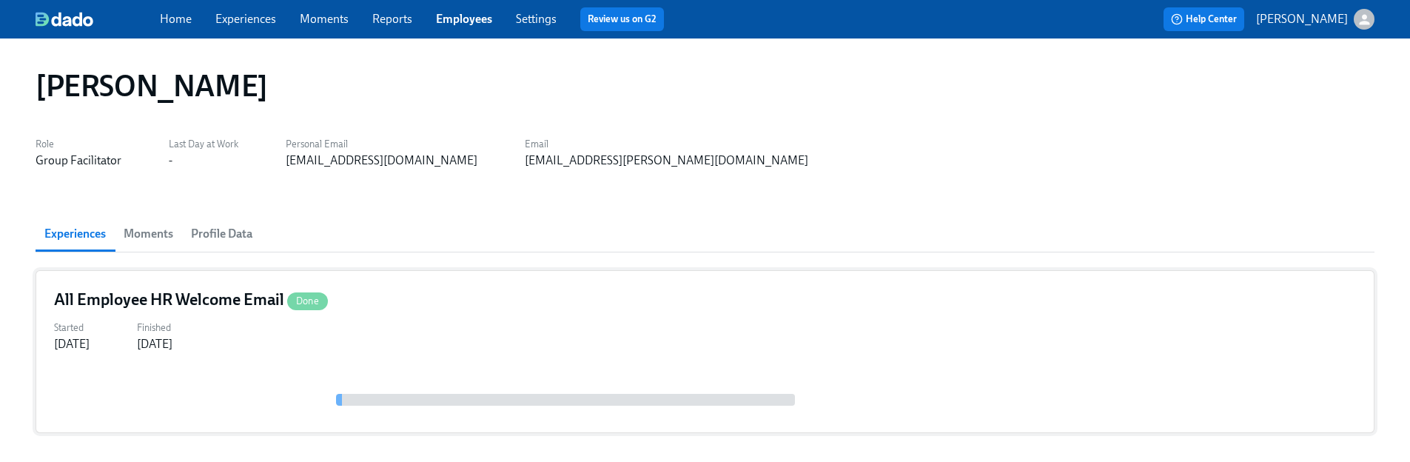
click at [413, 331] on div "Started [DATE] Finished [DATE]" at bounding box center [705, 335] width 1302 height 36
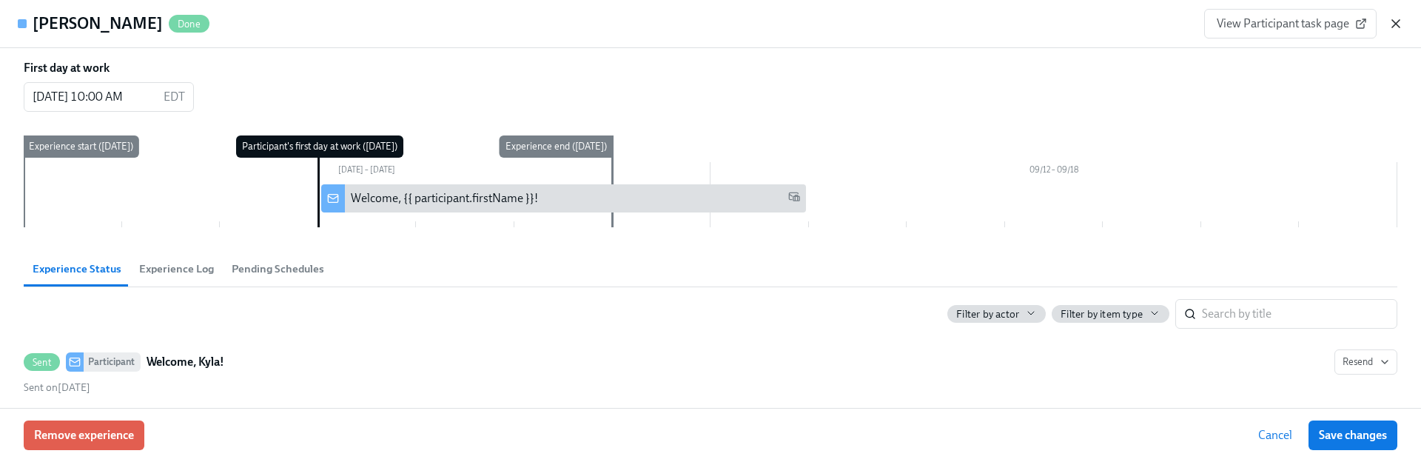
click at [1395, 27] on icon "button" at bounding box center [1396, 23] width 15 height 15
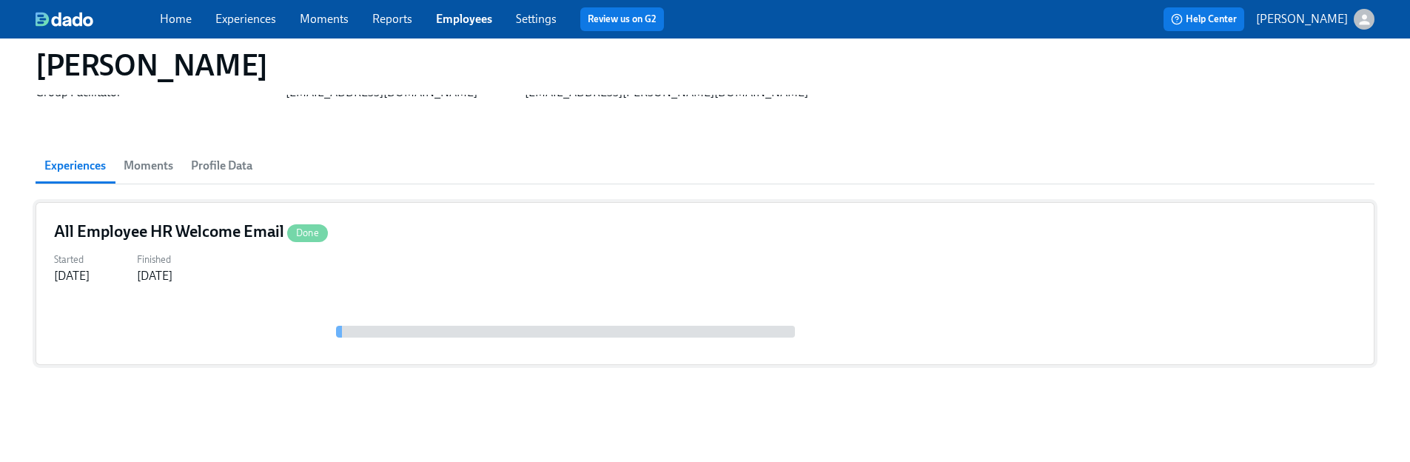
scroll to position [72, 0]
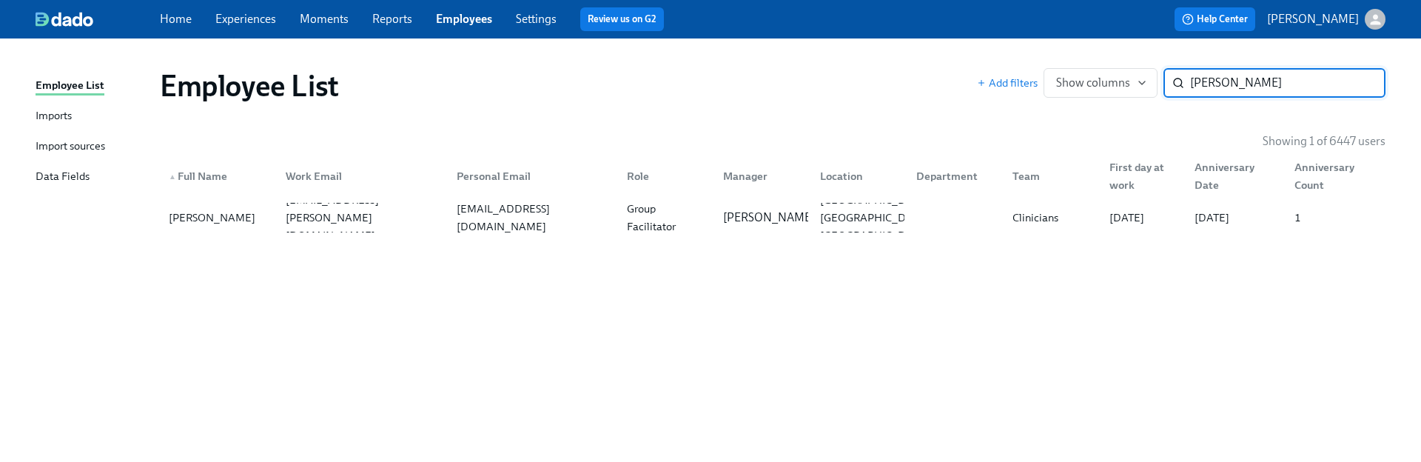
paste input "[PERSON_NAME]"
type input "[PERSON_NAME]"
click at [577, 224] on div "[EMAIL_ADDRESS][DOMAIN_NAME]" at bounding box center [533, 218] width 164 height 36
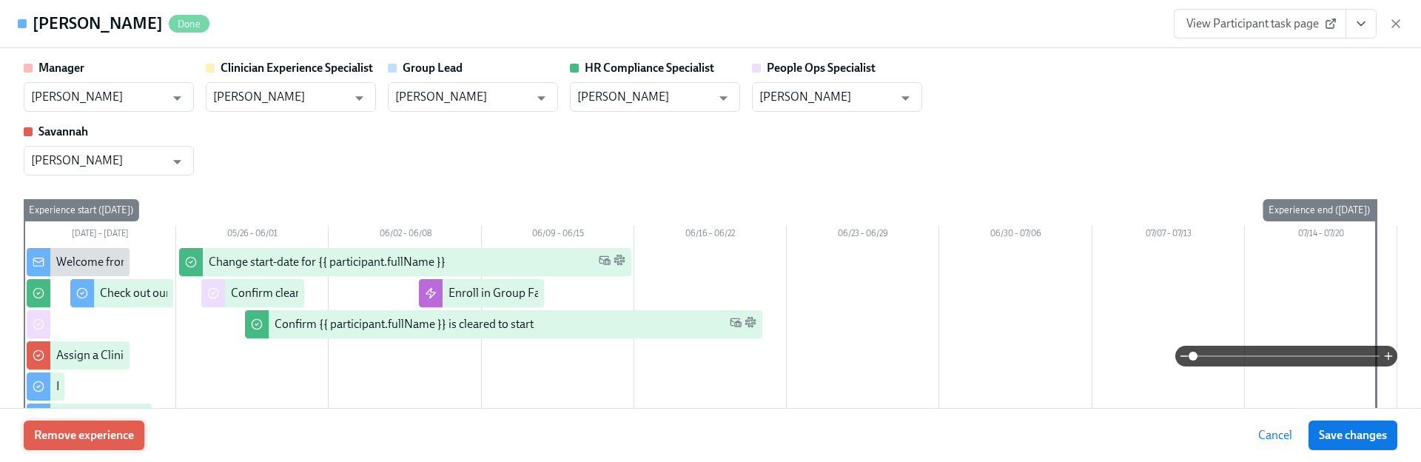
click at [118, 428] on span "Remove experience" at bounding box center [84, 435] width 100 height 15
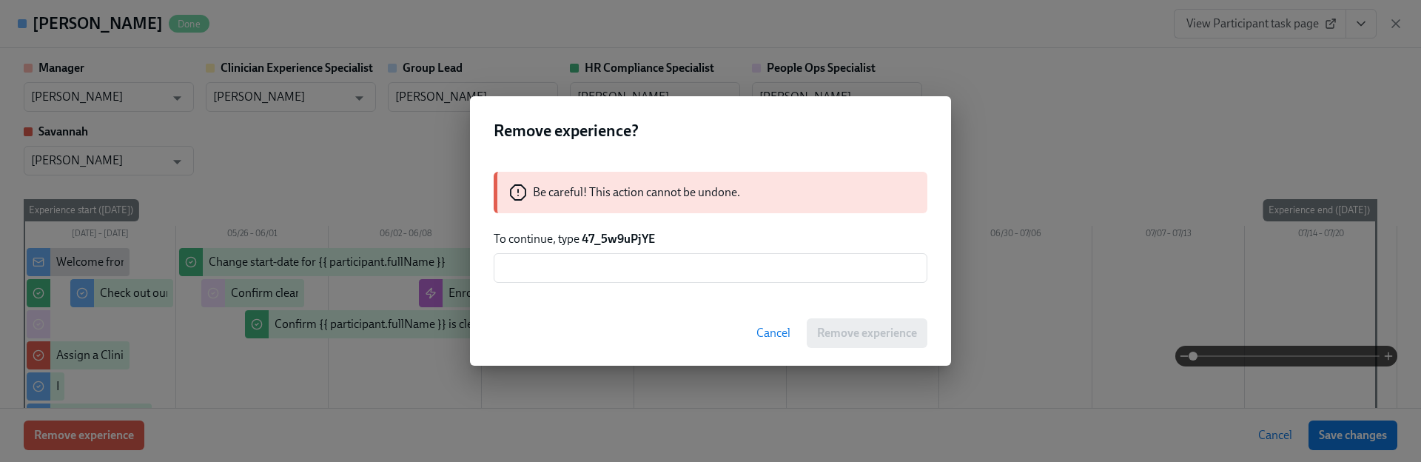
click at [617, 235] on strong "47_5w9uPjYE" at bounding box center [618, 239] width 73 height 14
copy strong "47_5w9uPjYE"
click at [638, 255] on input "text" at bounding box center [711, 268] width 434 height 30
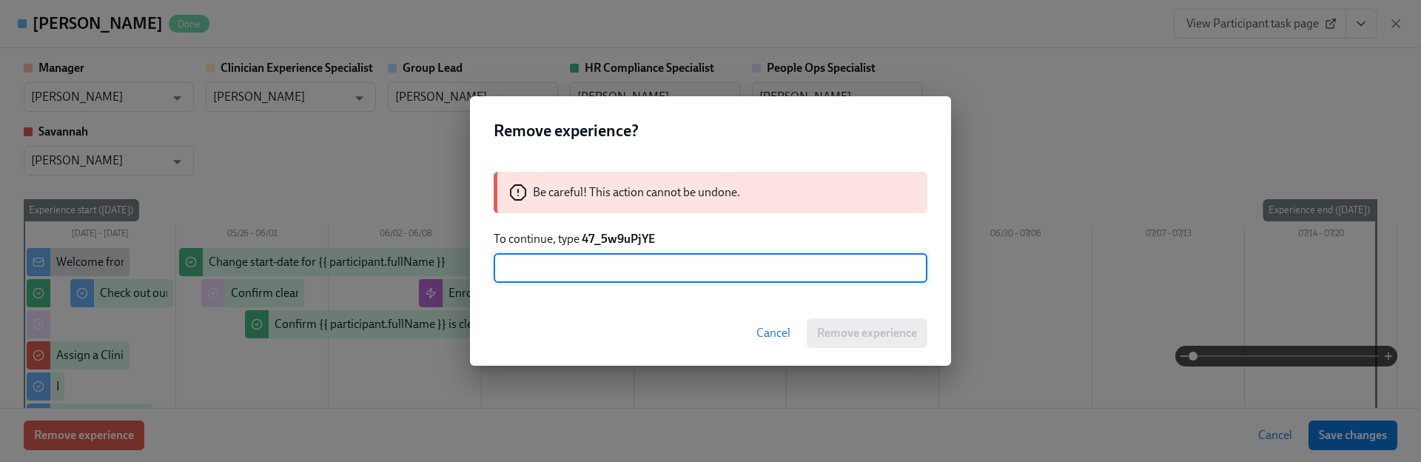
paste input "47_5w9uPjYE"
type input "47_5w9uPjYE"
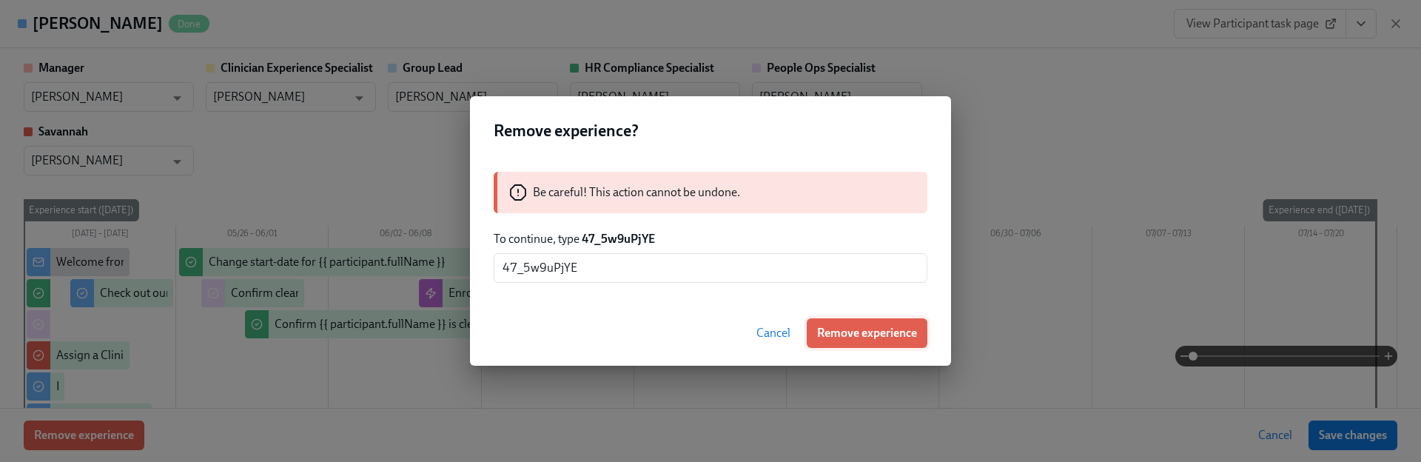
drag, startPoint x: 843, startPoint y: 348, endPoint x: 842, endPoint y: 341, distance: 7.4
click at [843, 348] on div "Cancel Remove experience" at bounding box center [710, 333] width 481 height 65
click at [843, 330] on span "Remove experience" at bounding box center [867, 333] width 100 height 15
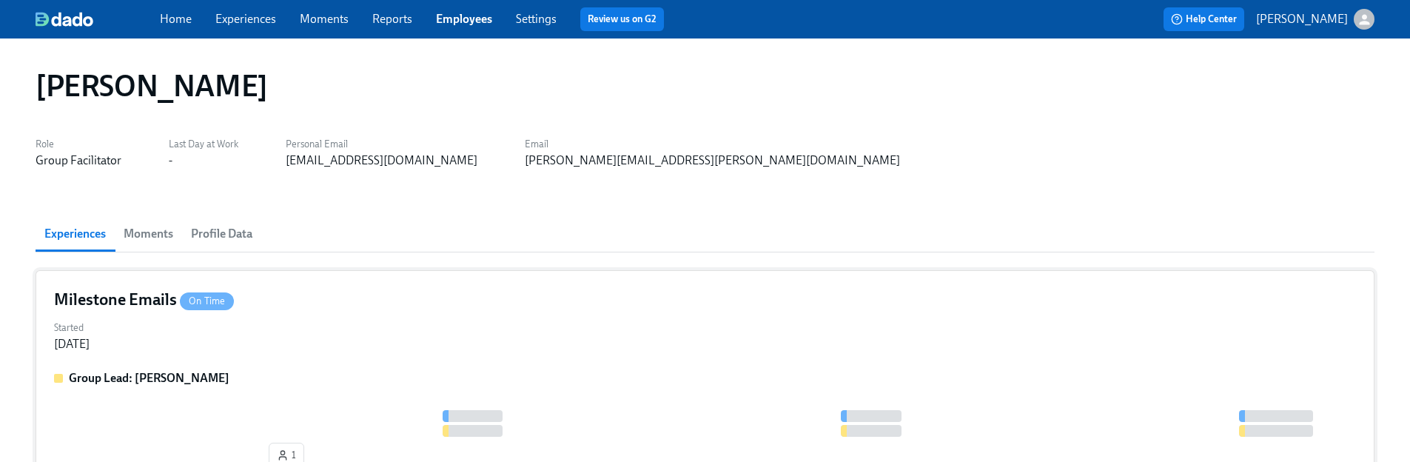
click at [371, 336] on div "Started [DATE]" at bounding box center [705, 335] width 1302 height 36
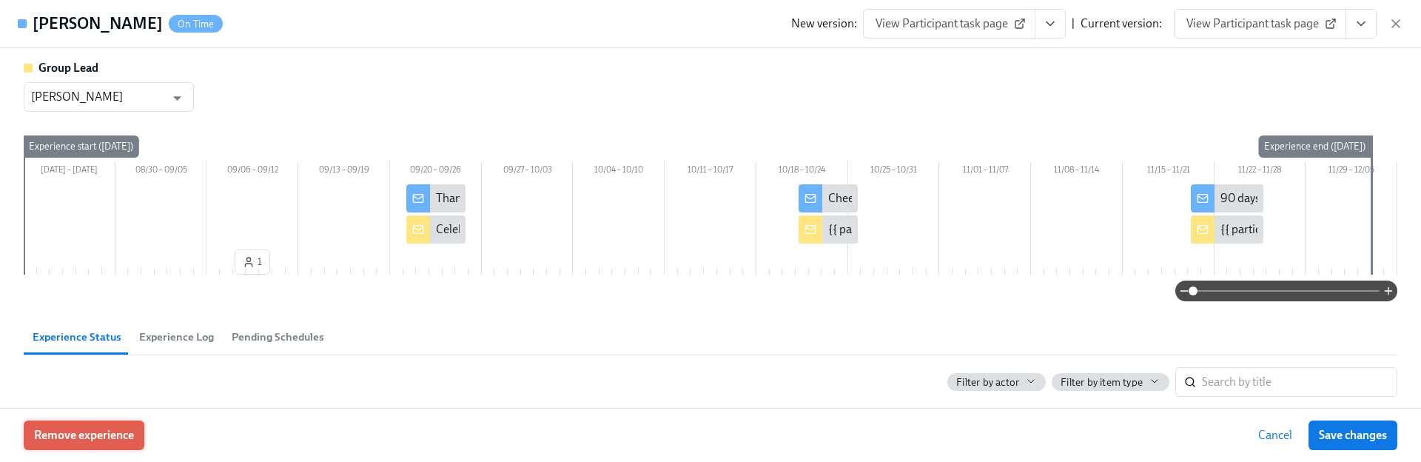
click at [124, 426] on button "Remove experience" at bounding box center [84, 435] width 121 height 30
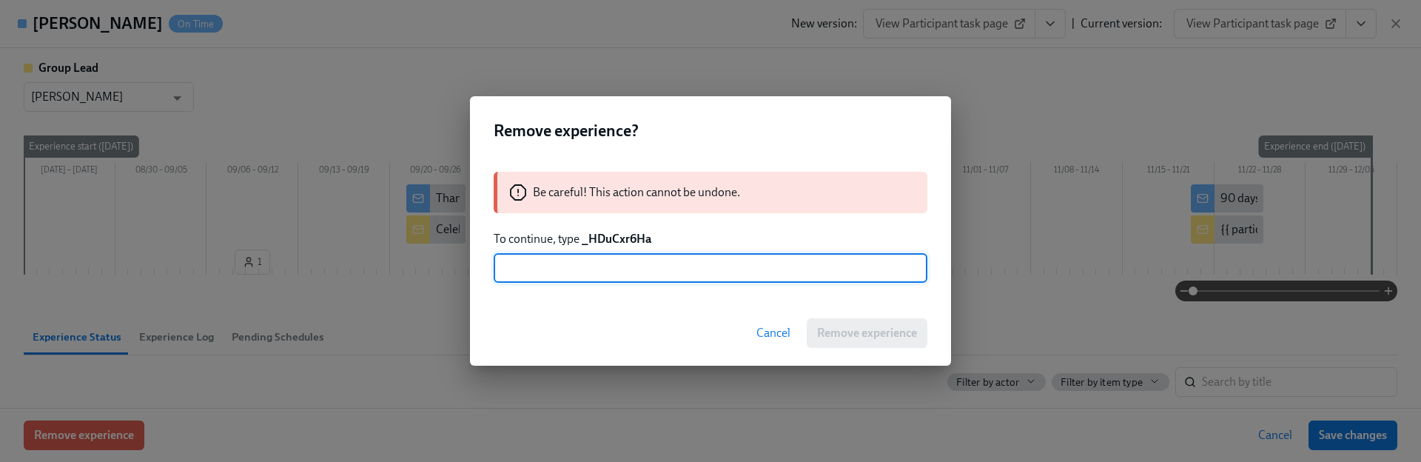
click at [638, 241] on strong "_HDuCxr6Ha" at bounding box center [617, 239] width 70 height 14
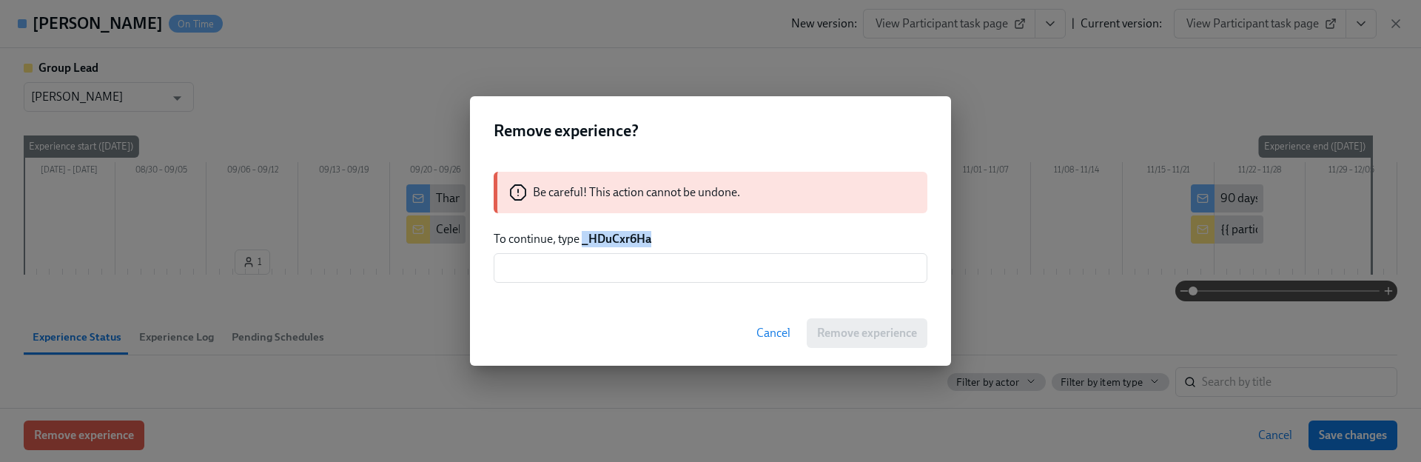
click at [638, 241] on strong "_HDuCxr6Ha" at bounding box center [617, 239] width 70 height 14
copy strong "_HDuCxr6Ha"
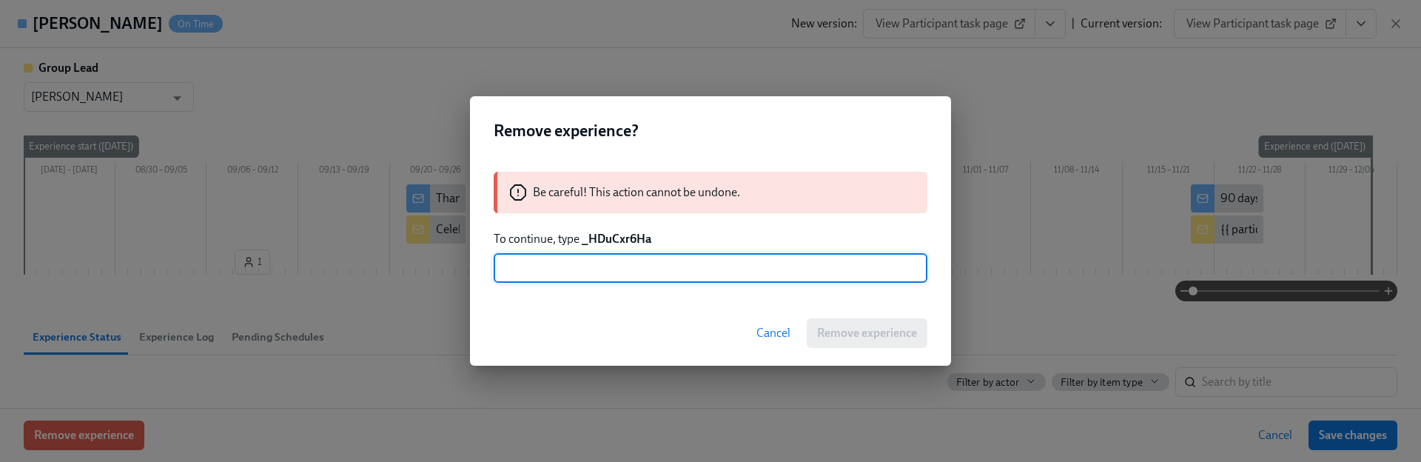
click at [654, 278] on input "text" at bounding box center [711, 268] width 434 height 30
paste input "_HDuCxr6Ha"
type input "_HDuCxr6Ha"
click at [826, 332] on span "Remove experience" at bounding box center [867, 333] width 100 height 15
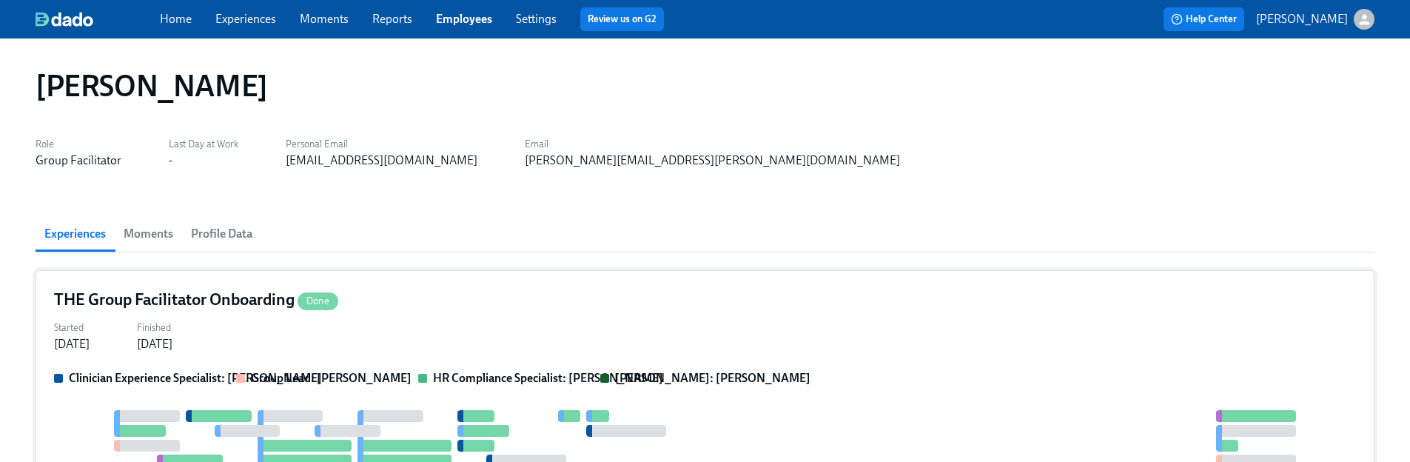
click at [678, 343] on div "Started [DATE] Finished [DATE]" at bounding box center [705, 335] width 1302 height 36
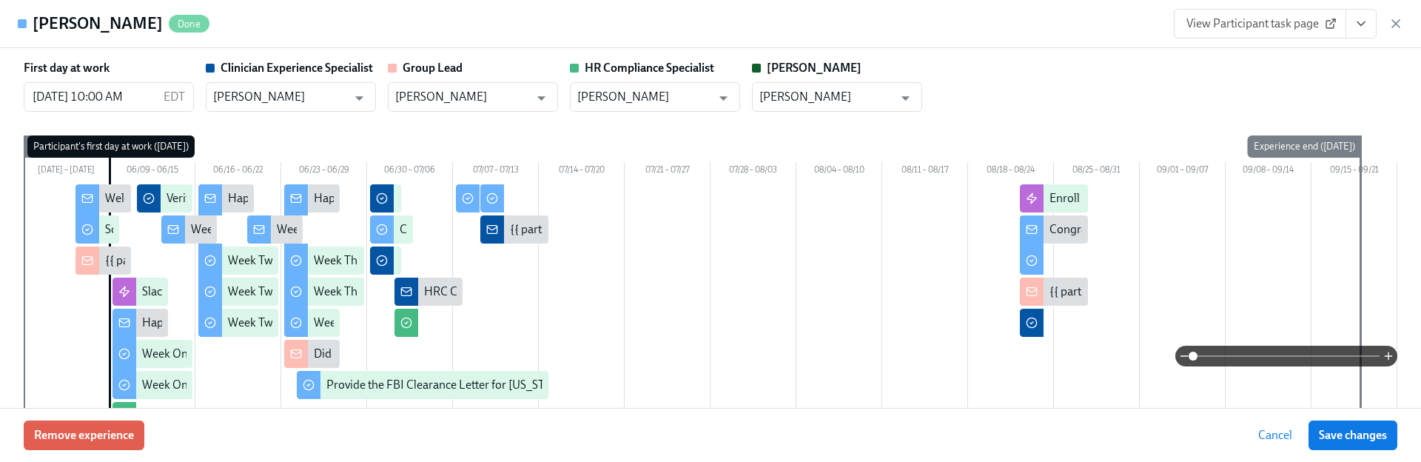
click at [112, 414] on div "Remove experience Cancel Save changes" at bounding box center [710, 435] width 1421 height 54
click at [113, 428] on span "Remove experience" at bounding box center [84, 435] width 100 height 15
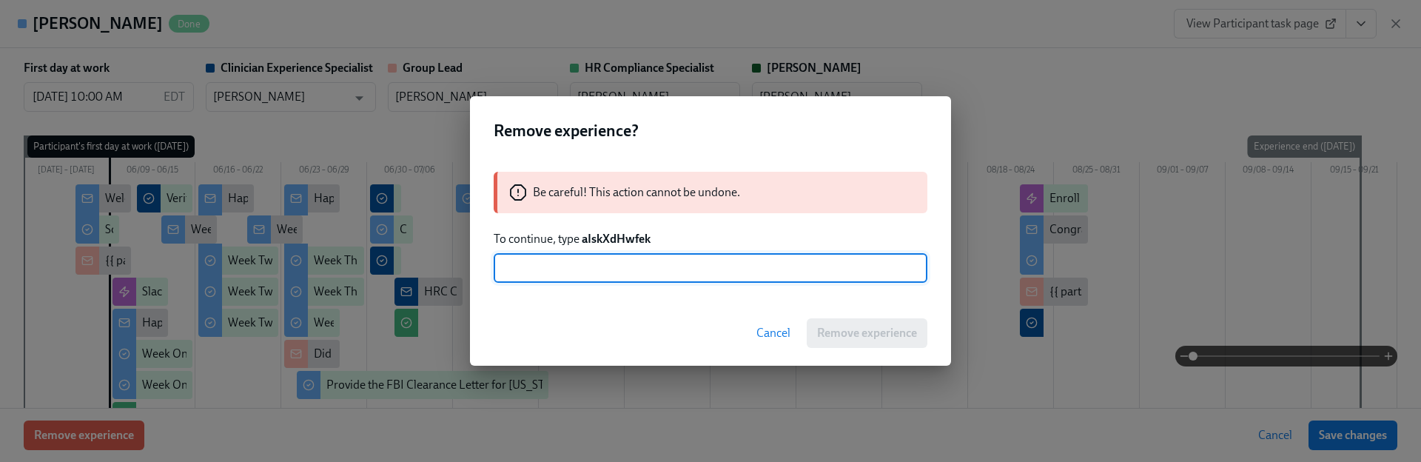
click at [607, 229] on div "Be careful! This action cannot be undone. To continue, type aIskXdHwfek ​" at bounding box center [710, 227] width 481 height 147
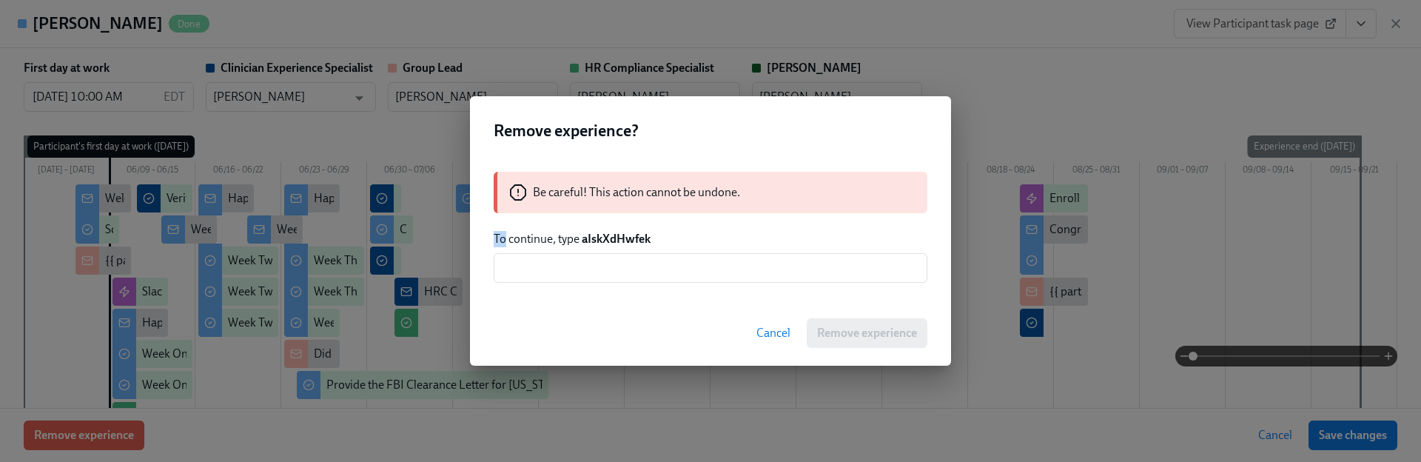
click at [607, 229] on div "Be careful! This action cannot be undone. To continue, type aIskXdHwfek ​" at bounding box center [710, 227] width 481 height 147
click at [609, 241] on strong "aIskXdHwfek" at bounding box center [616, 239] width 69 height 14
copy strong "aIskXdHwfek"
click at [611, 255] on input "text" at bounding box center [711, 268] width 434 height 30
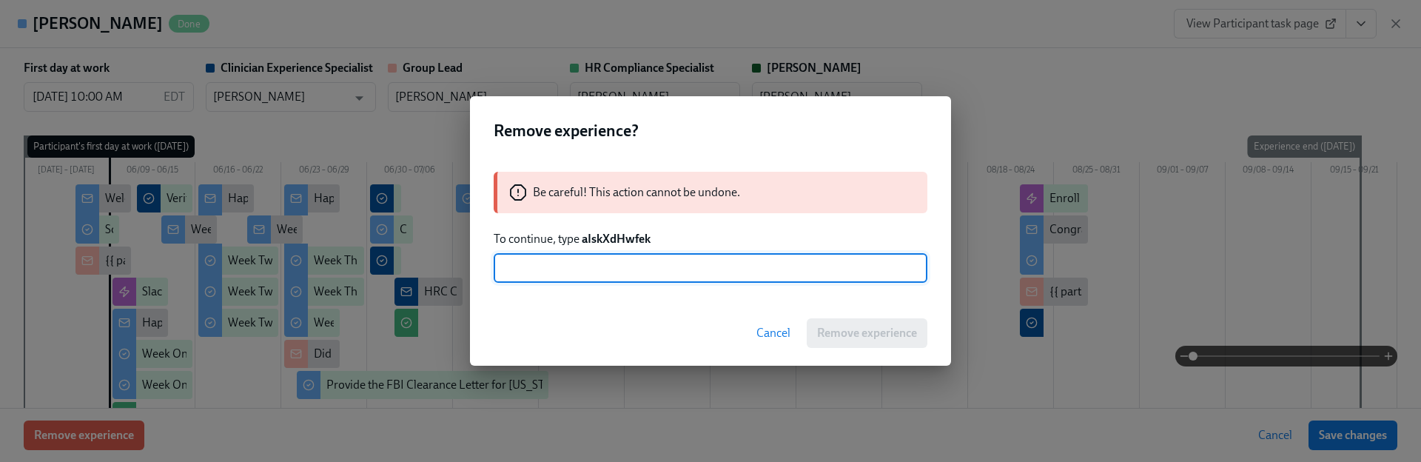
paste input "aIskXdHwfek"
type input "aIskXdHwfek"
click at [836, 335] on span "Remove experience" at bounding box center [867, 333] width 100 height 15
